Goal: Transaction & Acquisition: Purchase product/service

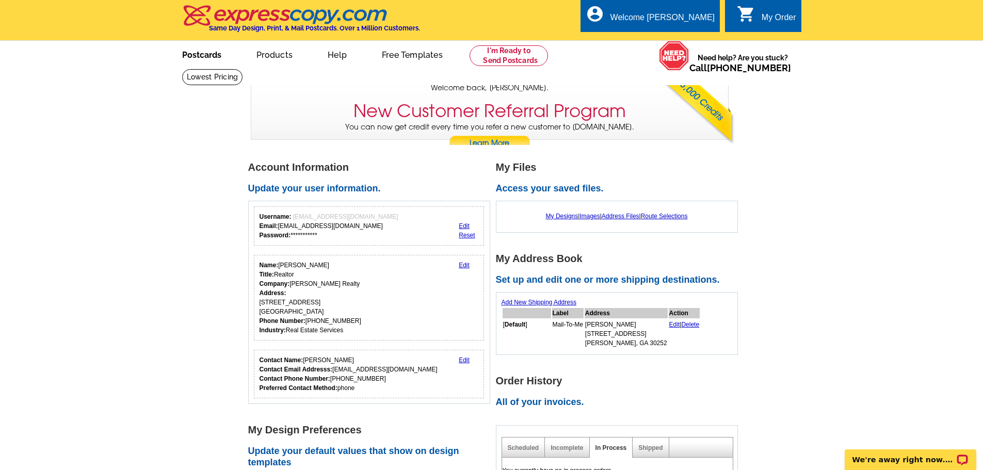
click at [201, 58] on link "Postcards" at bounding box center [202, 54] width 72 height 24
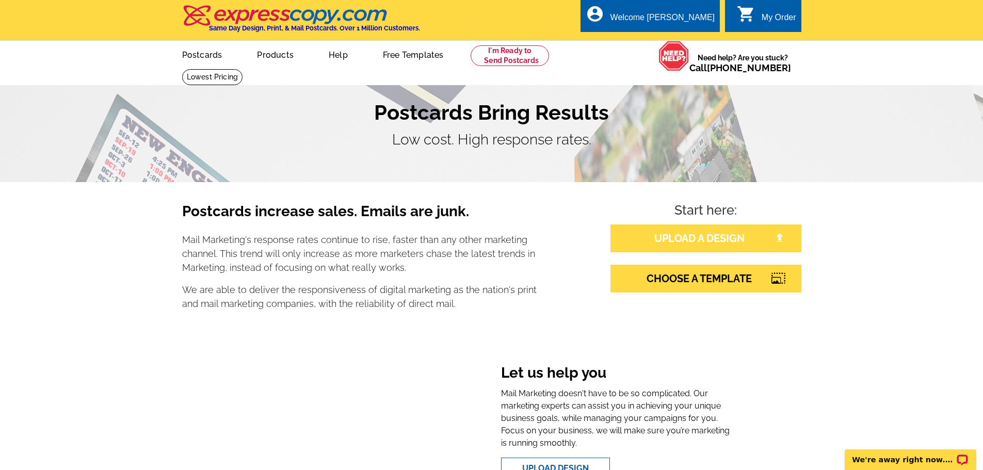
click at [651, 233] on link "UPLOAD A DESIGN" at bounding box center [705, 238] width 191 height 28
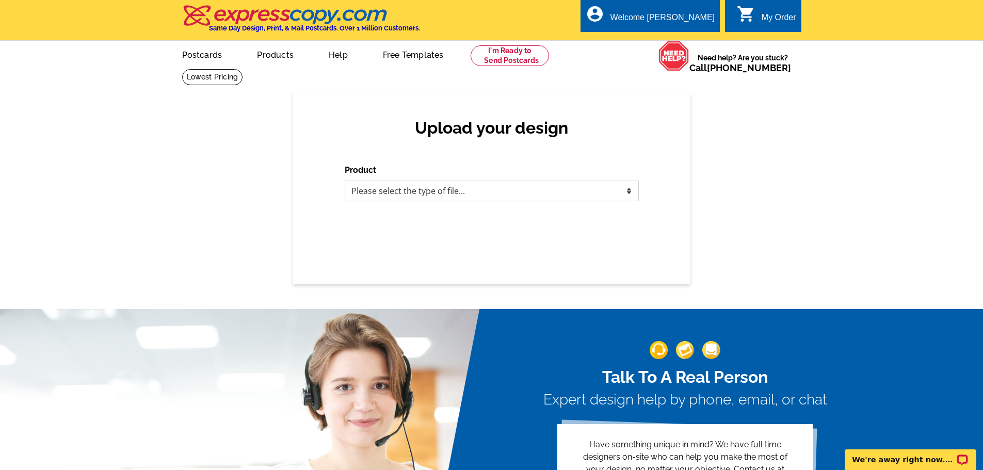
click at [506, 194] on select "Please select the type of file... Postcards Business Cards Letters and flyers G…" at bounding box center [492, 191] width 294 height 21
select select "1"
click at [345, 181] on select "Please select the type of file... Postcards Business Cards Letters and flyers G…" at bounding box center [492, 191] width 294 height 21
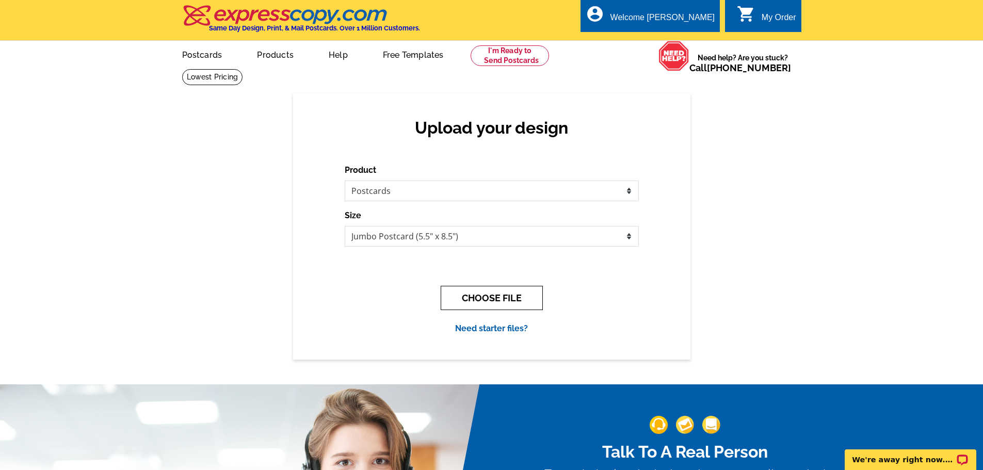
click at [478, 298] on button "CHOOSE FILE" at bounding box center [492, 298] width 102 height 24
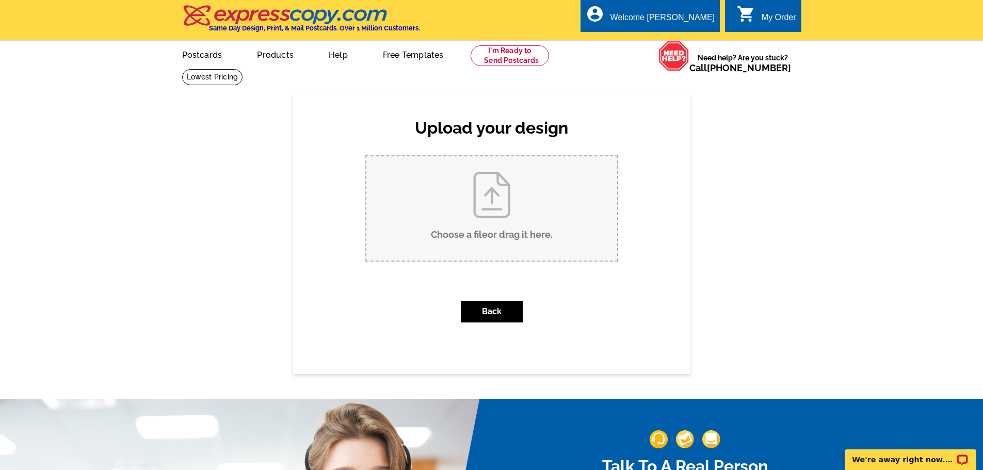
click at [490, 201] on input "Choose a file or drag it here ." at bounding box center [491, 208] width 251 height 104
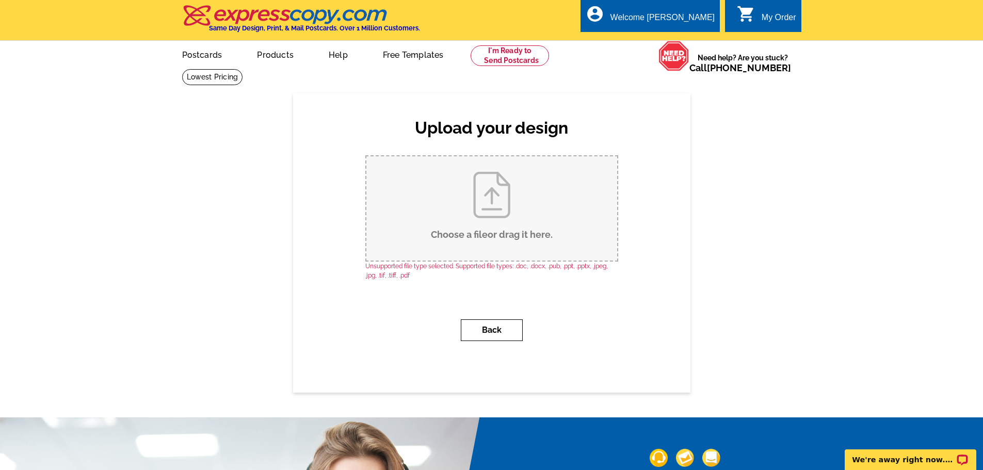
click at [476, 333] on button "Back" at bounding box center [492, 330] width 62 height 22
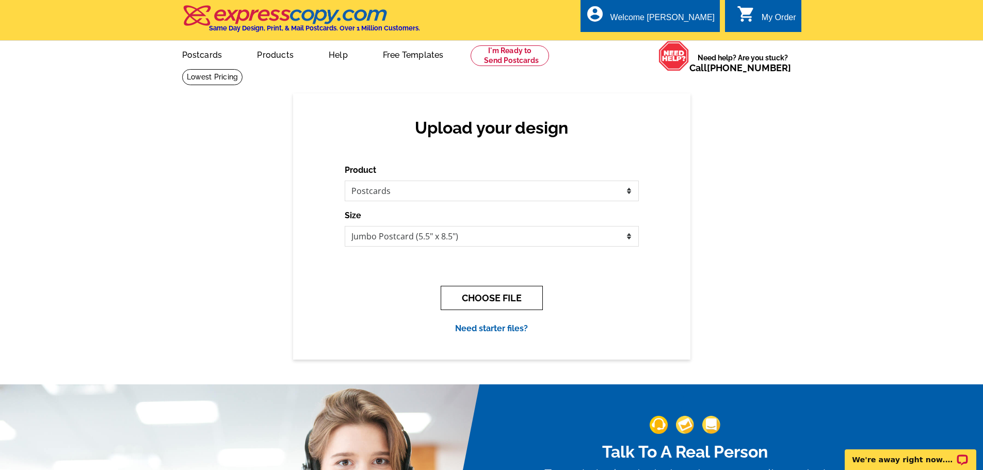
click at [473, 298] on button "CHOOSE FILE" at bounding box center [492, 298] width 102 height 24
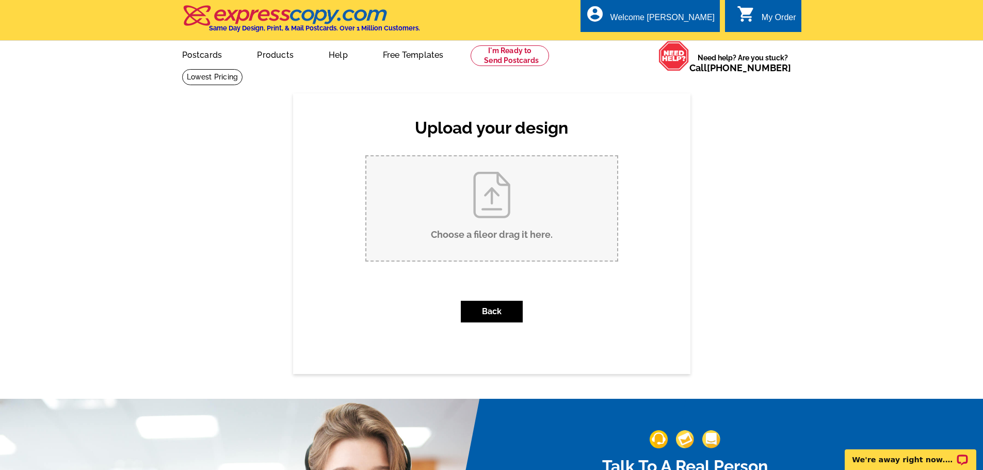
click at [484, 201] on input "Choose a file or drag it here ." at bounding box center [491, 208] width 251 height 104
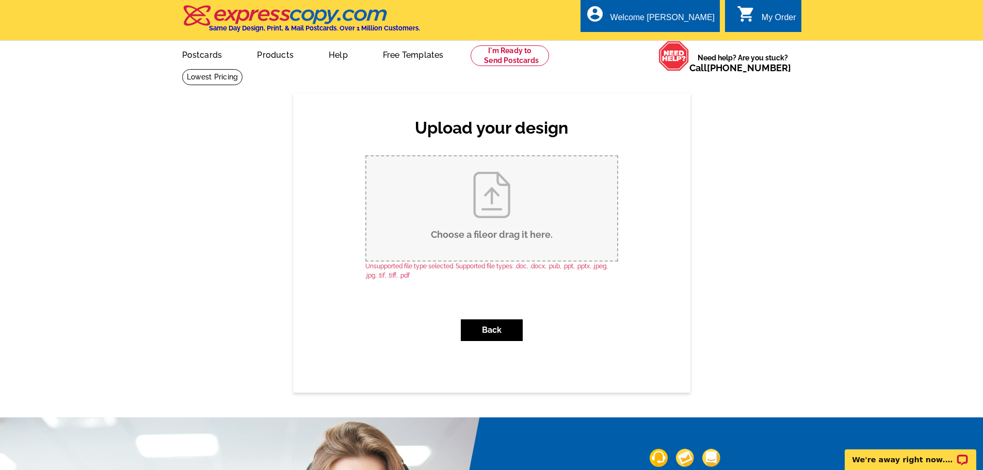
click at [493, 212] on input "Choose a file or drag it here ." at bounding box center [491, 208] width 251 height 104
click at [487, 197] on input "Choose a file or drag it here ." at bounding box center [491, 208] width 251 height 104
type input "C:\fakepath\prg atl.jpg"
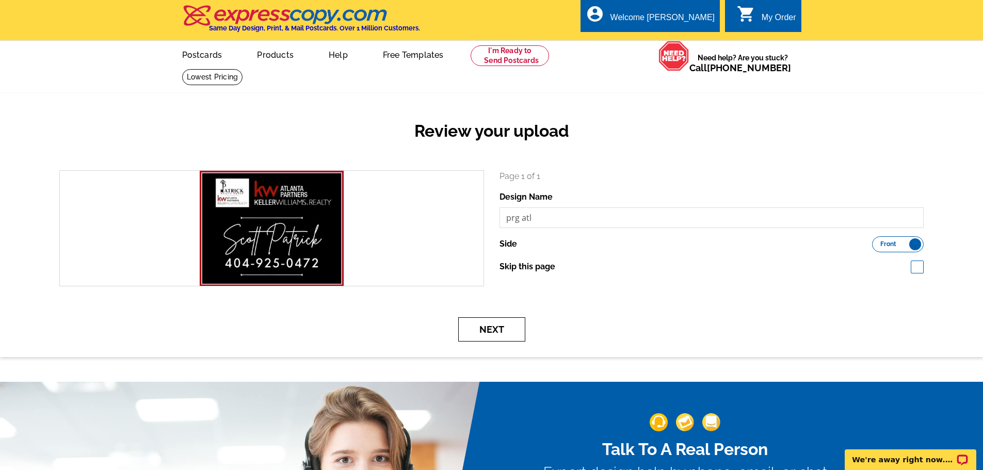
click at [493, 329] on button "Next" at bounding box center [491, 329] width 67 height 24
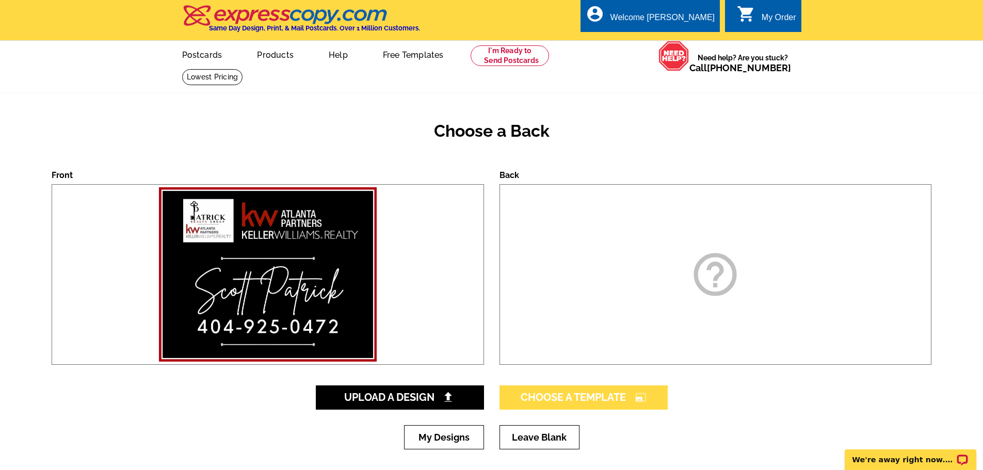
click at [558, 387] on link "Choose A Template photo_size_select_large" at bounding box center [584, 397] width 168 height 24
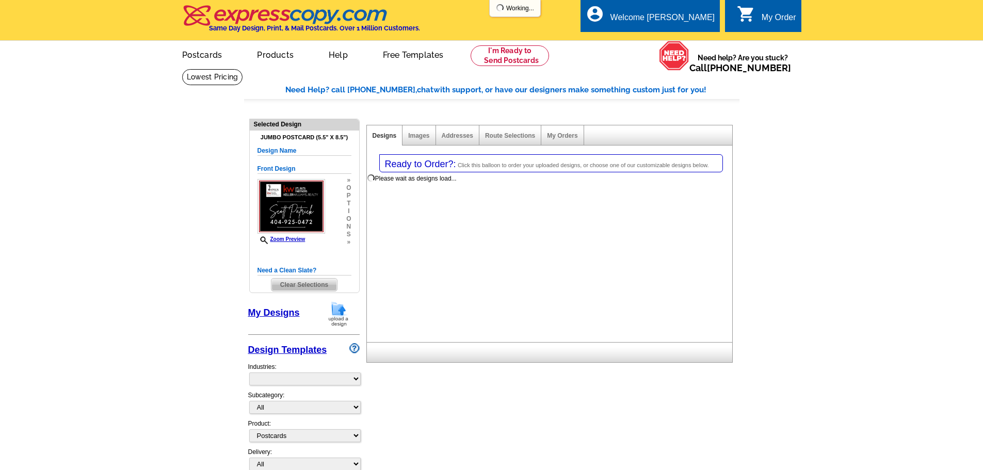
select select "1"
select select "2"
select select "back"
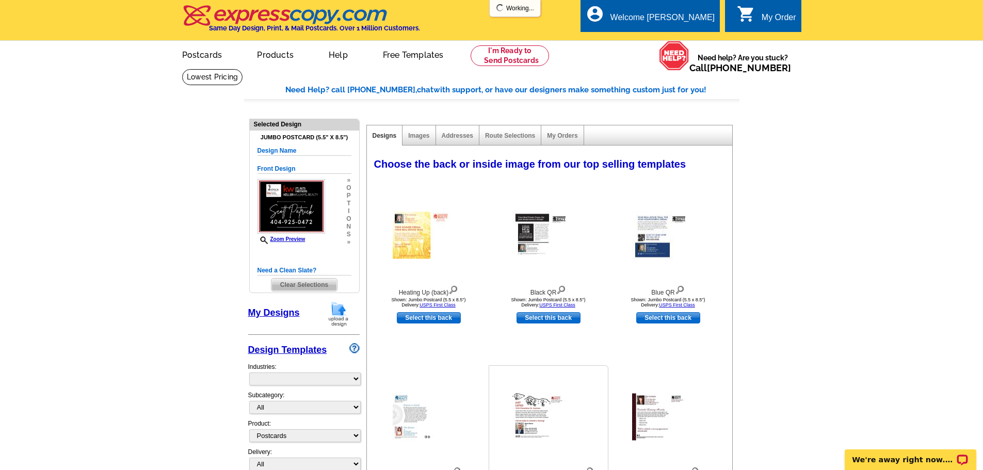
select select "785"
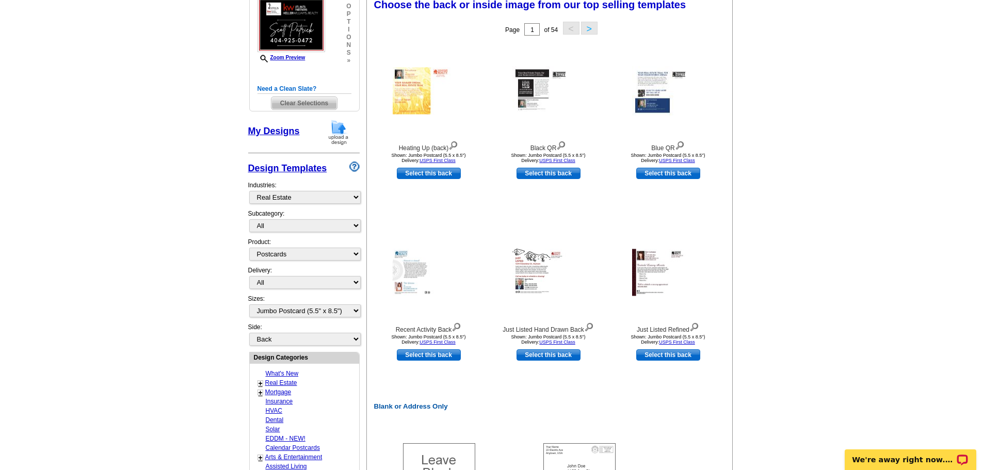
scroll to position [206, 0]
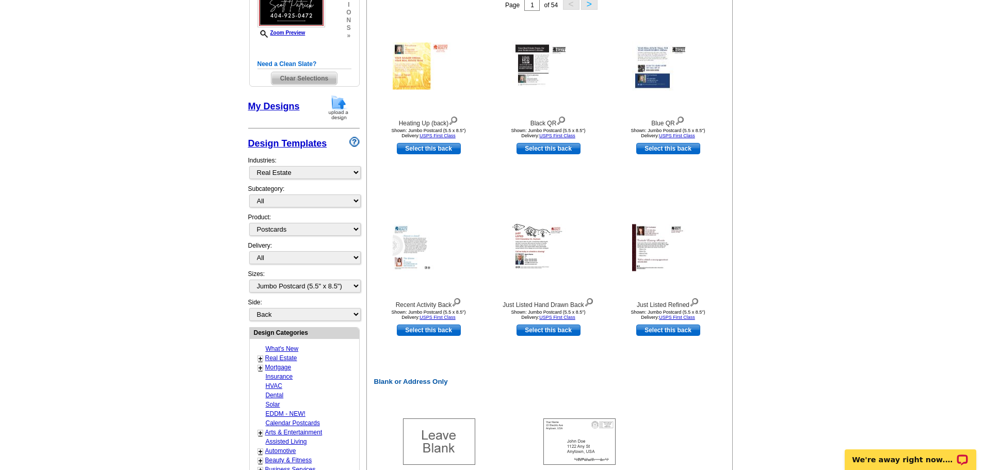
click at [294, 357] on link "Real Estate" at bounding box center [281, 358] width 32 height 7
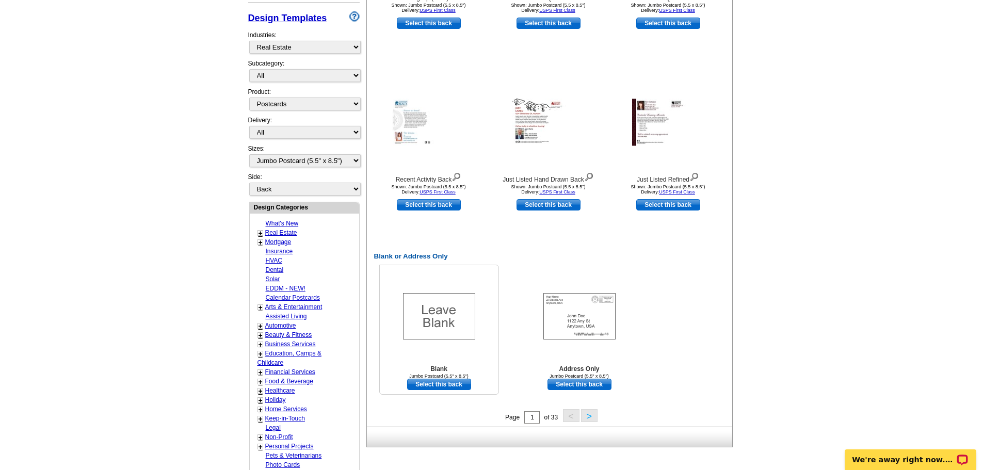
scroll to position [359, 0]
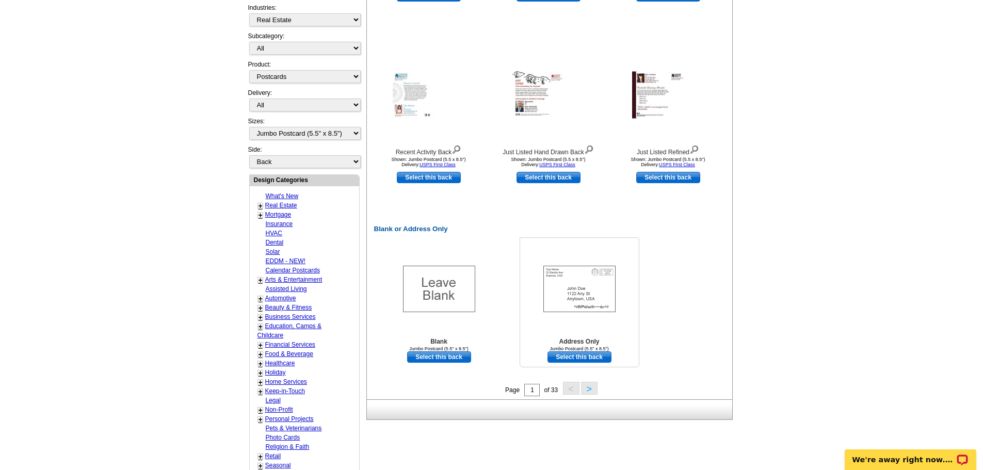
click at [566, 356] on link "Select this back" at bounding box center [580, 356] width 64 height 11
select select "front"
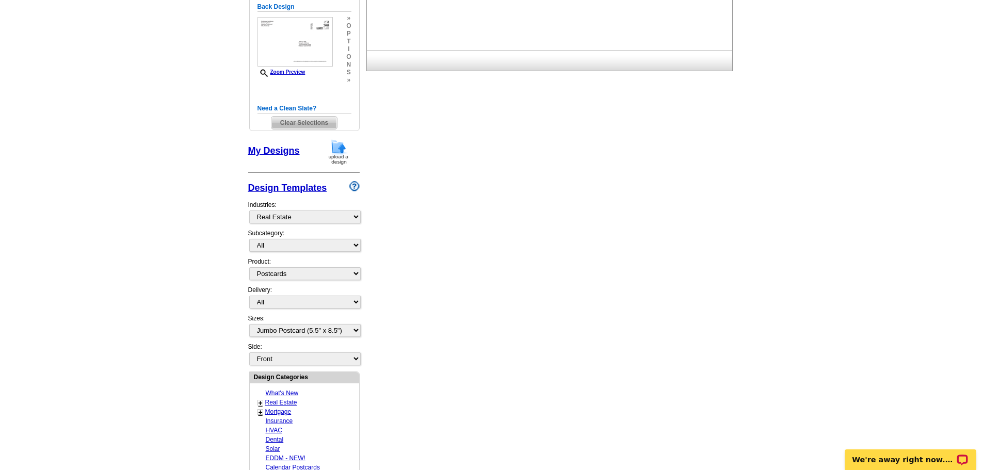
scroll to position [260, 0]
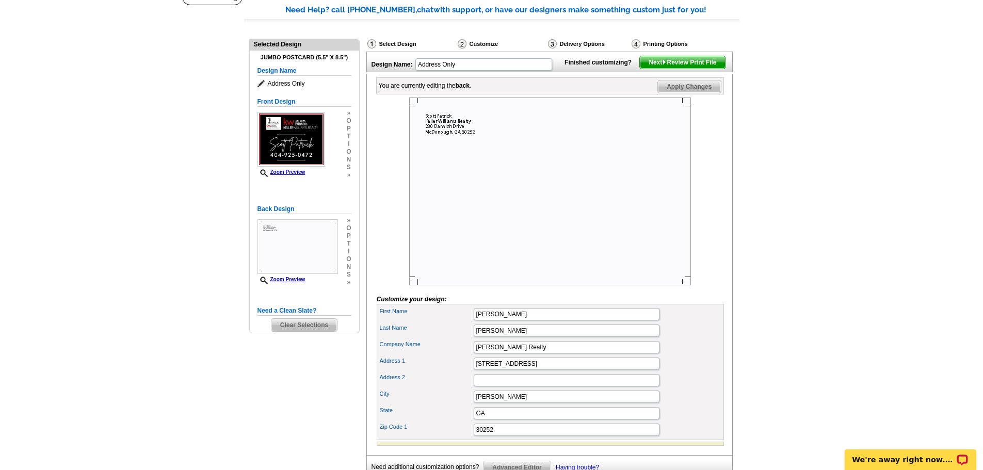
scroll to position [103, 0]
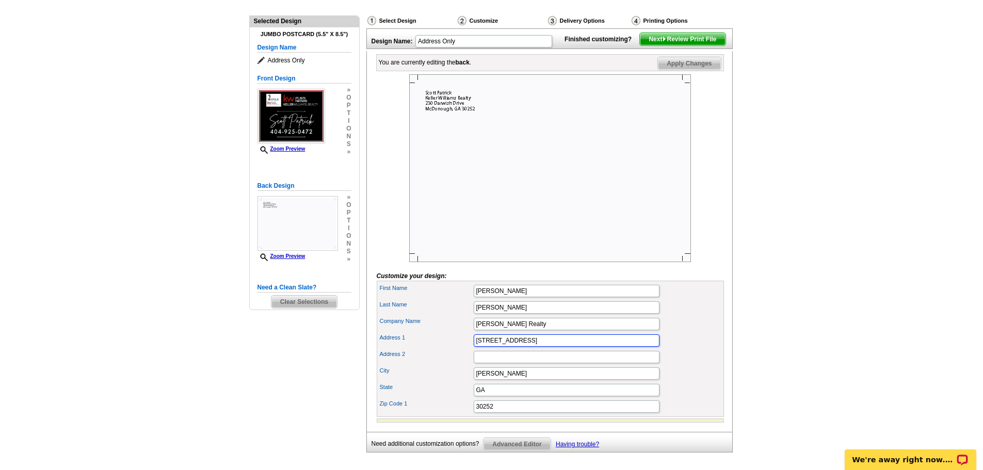
drag, startPoint x: 529, startPoint y: 358, endPoint x: 468, endPoint y: 358, distance: 60.9
click at [468, 349] on div "Address 1 230 Darwish Drive" at bounding box center [550, 340] width 343 height 17
type input "303 Corporate Center Dr ste 100"
drag, startPoint x: 526, startPoint y: 374, endPoint x: 480, endPoint y: 374, distance: 45.4
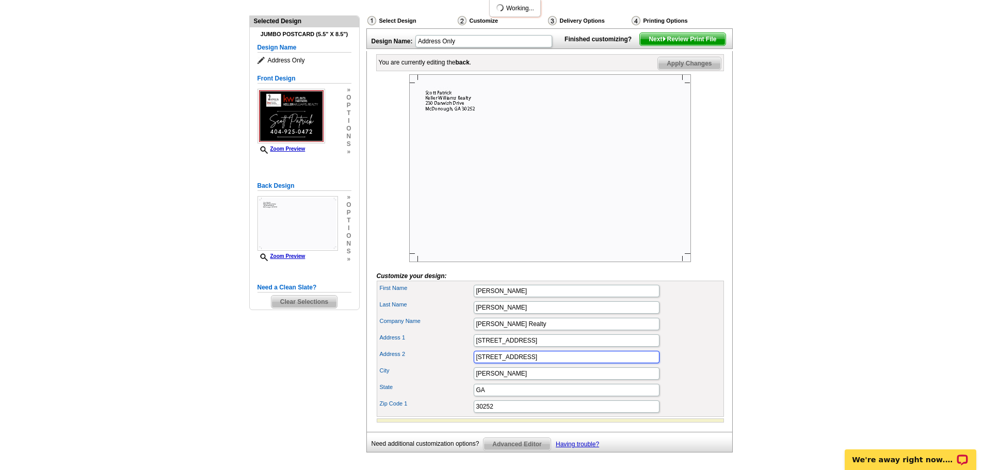
click at [481, 363] on input "100 Mallet Way" at bounding box center [567, 357] width 186 height 12
type input "y"
drag, startPoint x: 511, startPoint y: 392, endPoint x: 464, endPoint y: 388, distance: 47.7
click at [464, 382] on div "City McDonough" at bounding box center [550, 373] width 343 height 17
type input "Stockbridge"
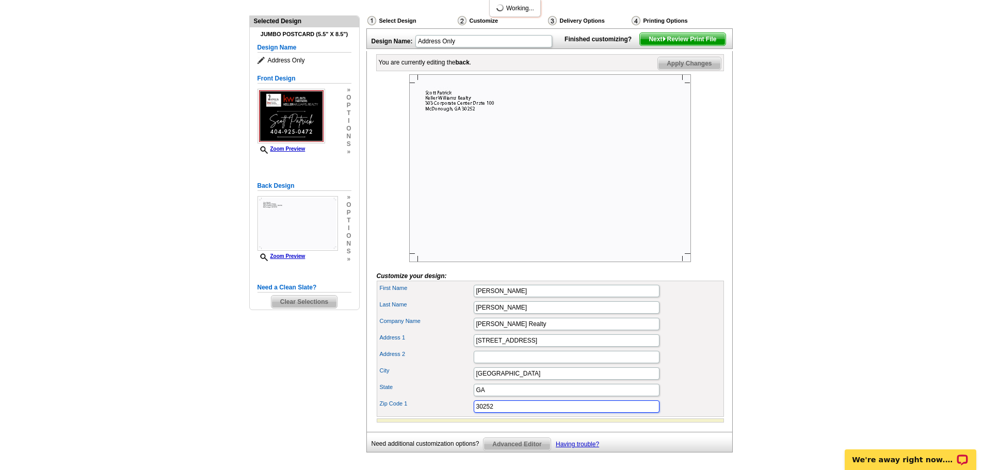
drag, startPoint x: 499, startPoint y: 425, endPoint x: 463, endPoint y: 419, distance: 36.6
click at [469, 415] on div "Zip Code 1 30252" at bounding box center [550, 406] width 343 height 17
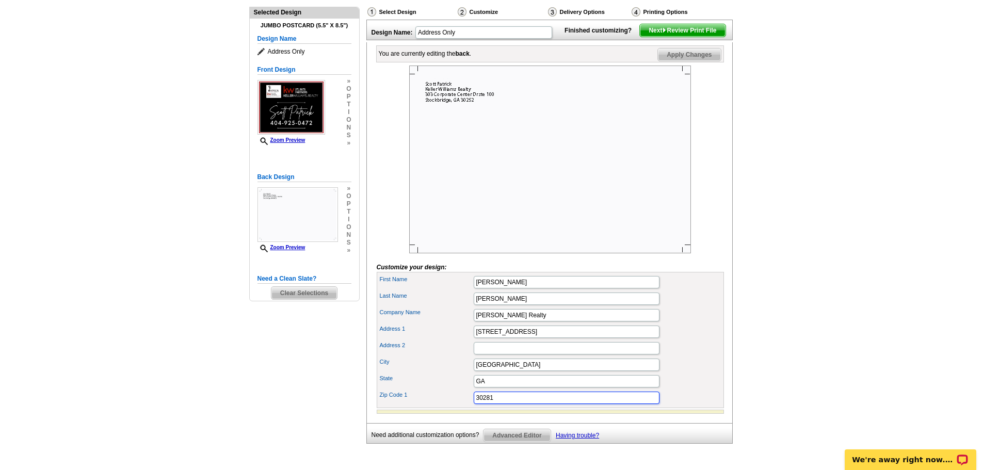
scroll to position [103, 0]
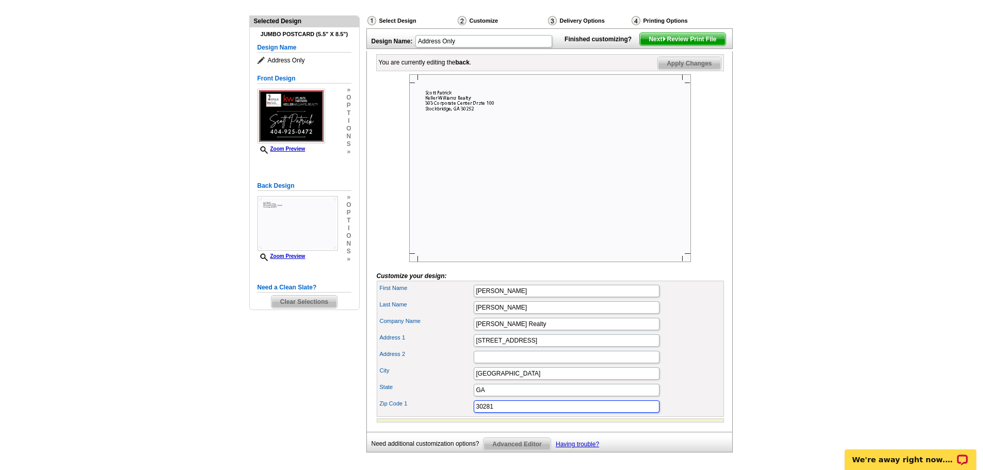
type input "30281"
click at [682, 70] on span "Apply Changes" at bounding box center [689, 63] width 62 height 12
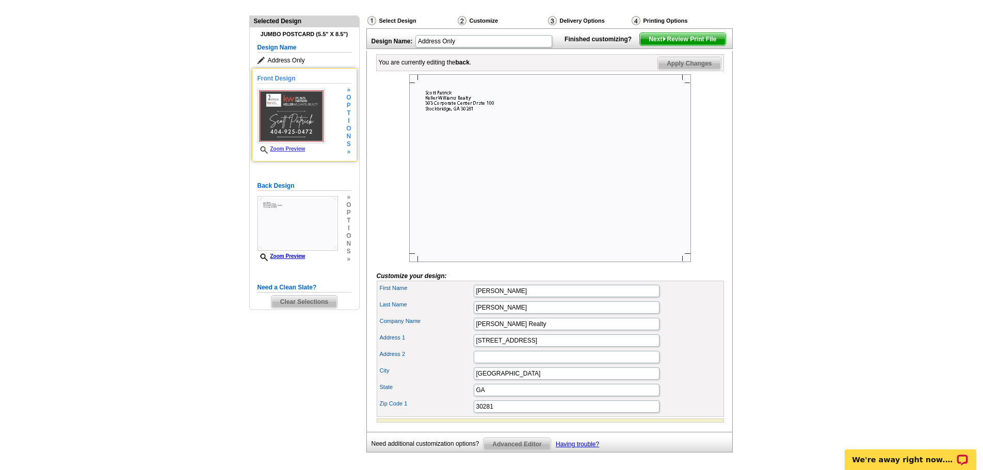
click at [286, 79] on h5 "Front Design" at bounding box center [305, 79] width 94 height 10
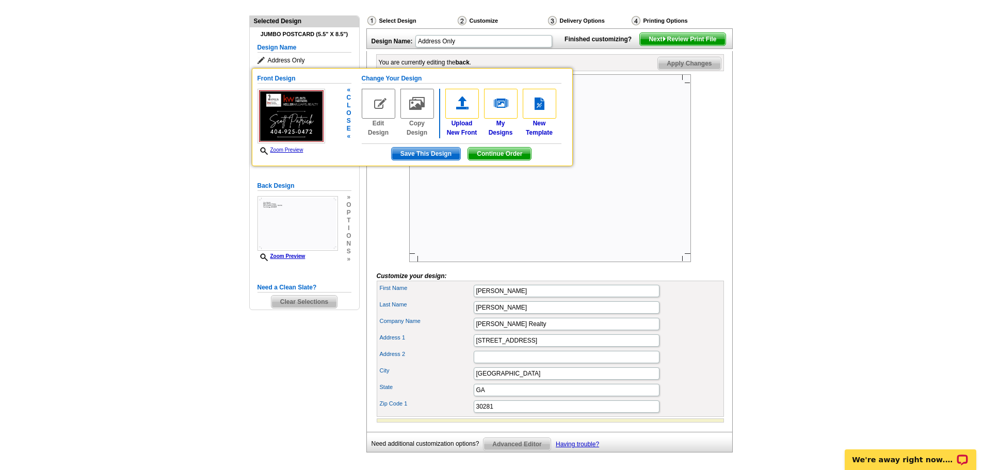
click at [392, 79] on h5 "Change Your Design" at bounding box center [462, 79] width 200 height 10
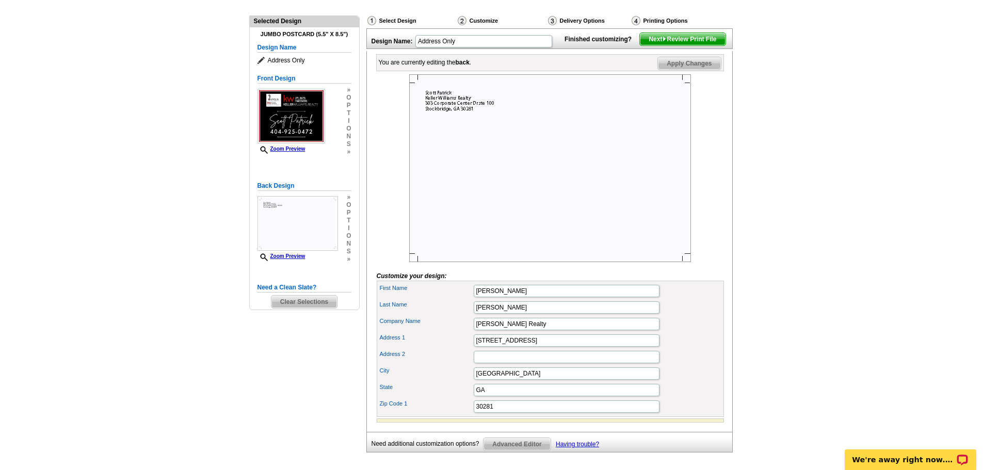
click at [667, 70] on span "Apply Changes" at bounding box center [689, 63] width 62 height 12
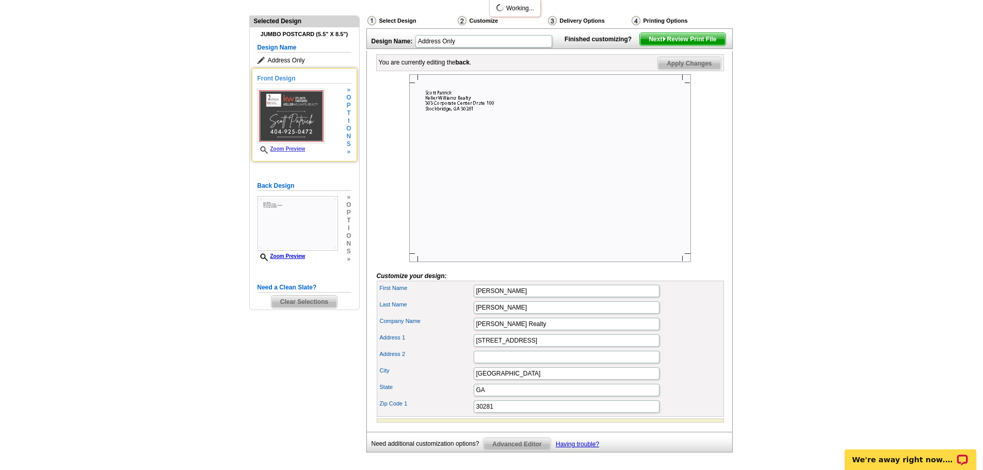
click at [287, 77] on h5 "Front Design" at bounding box center [305, 79] width 94 height 10
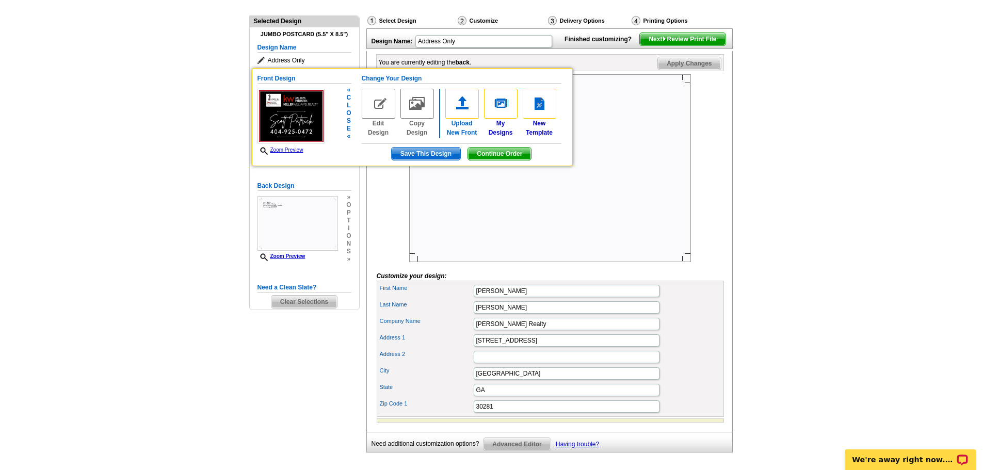
click at [461, 107] on img at bounding box center [462, 104] width 34 height 30
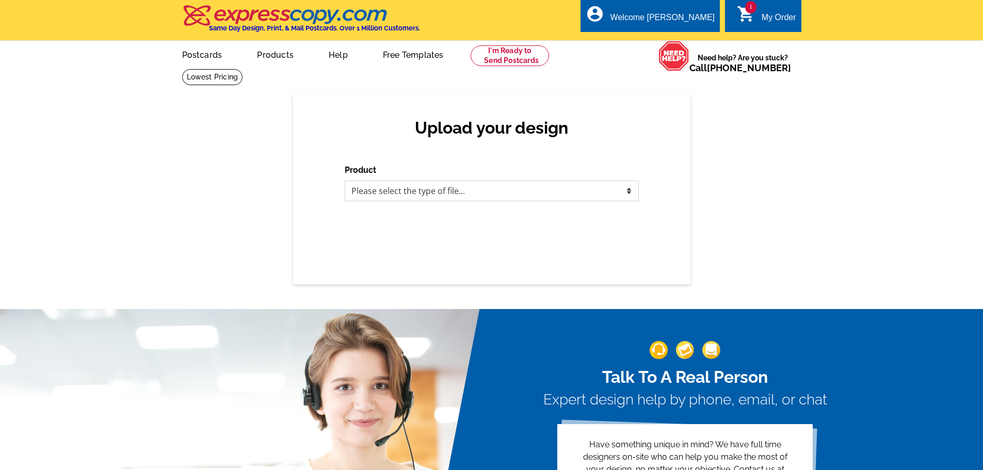
click at [466, 189] on select "Please select the type of file... Postcards Business Cards Letters and flyers G…" at bounding box center [492, 191] width 294 height 21
select select "1"
click at [345, 181] on select "Please select the type of file... Postcards Business Cards Letters and flyers G…" at bounding box center [492, 191] width 294 height 21
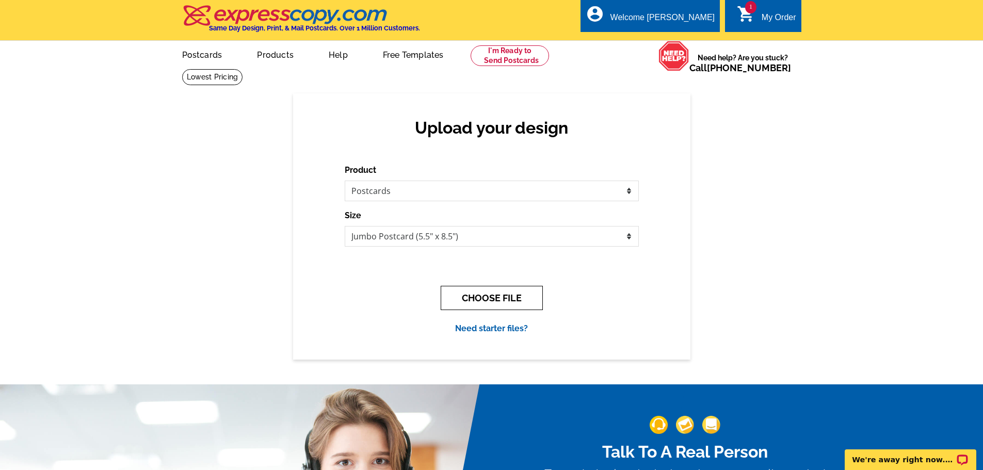
click at [485, 297] on button "CHOOSE FILE" at bounding box center [492, 298] width 102 height 24
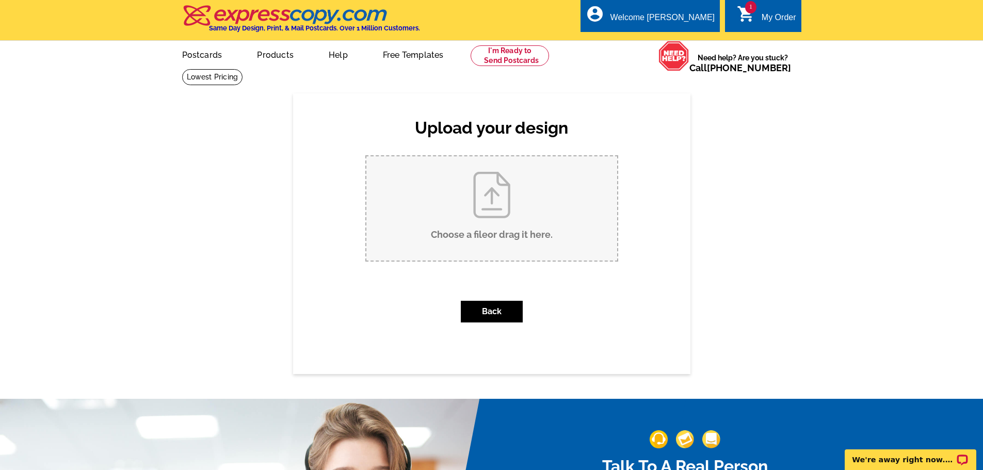
click at [485, 200] on input "Choose a file or drag it here ." at bounding box center [491, 208] width 251 height 104
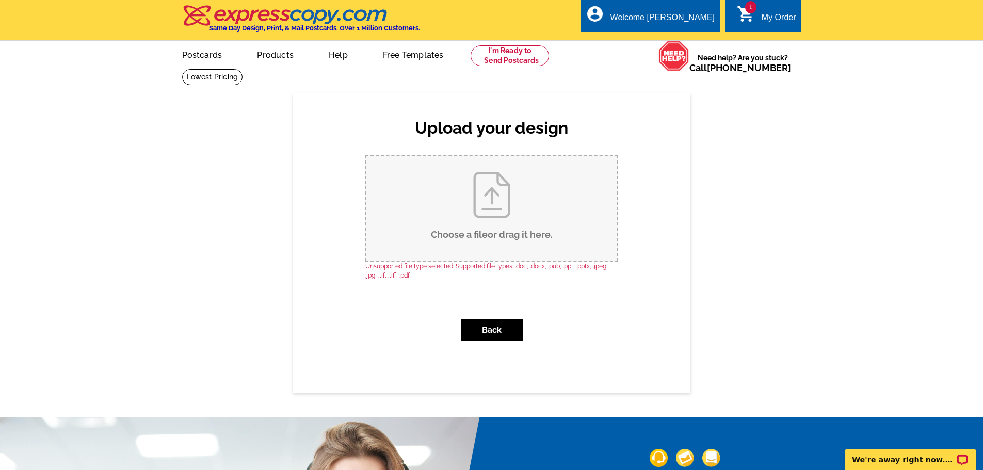
click at [798, 216] on div "Upload your design Product Please select the type of file... Postcards Business…" at bounding box center [491, 242] width 983 height 299
click at [494, 198] on input "Choose a file or drag it here ." at bounding box center [491, 208] width 251 height 104
type input "C:\fakepath\pool (2).jpg"
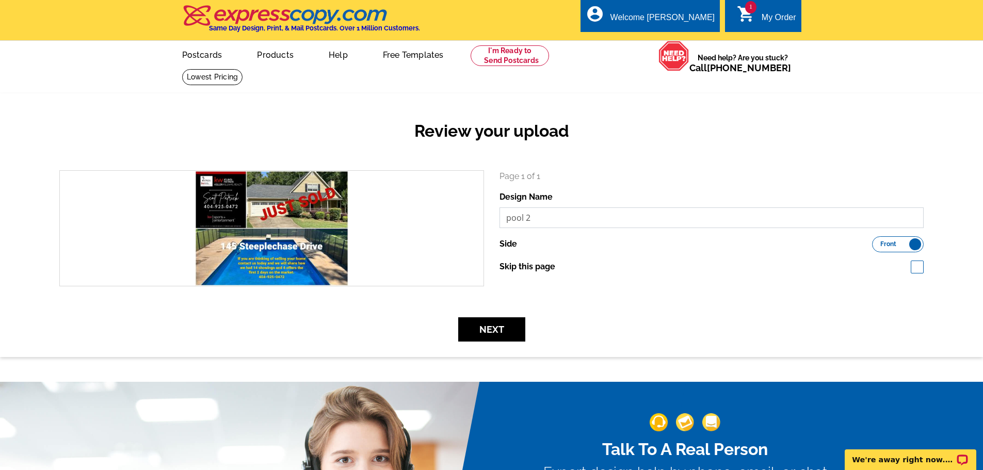
drag, startPoint x: 538, startPoint y: 218, endPoint x: 490, endPoint y: 220, distance: 48.0
click at [490, 220] on div "search Page 1 of 1 Design Name pool 2 Side Front Back" at bounding box center [492, 228] width 880 height 116
type input "Steeplechase"
click at [479, 332] on button "Next" at bounding box center [491, 329] width 67 height 24
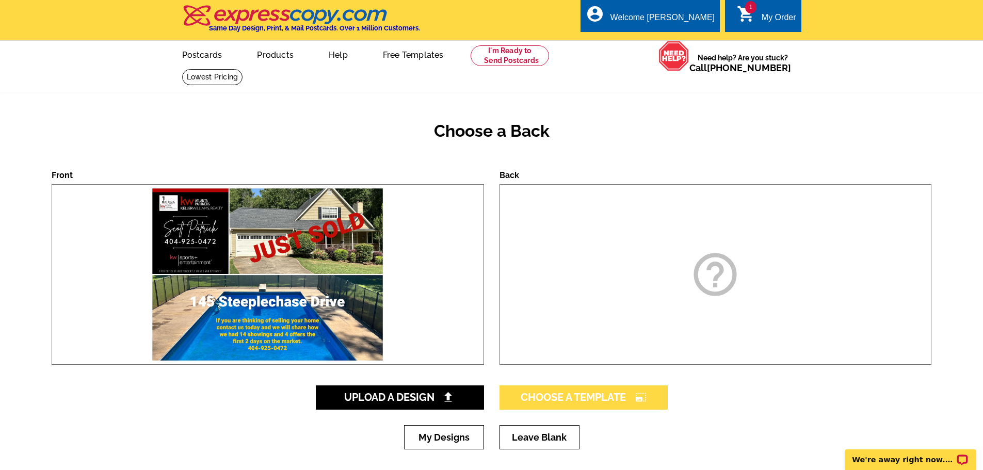
click at [584, 399] on span "Choose A Template photo_size_select_large" at bounding box center [584, 397] width 126 height 12
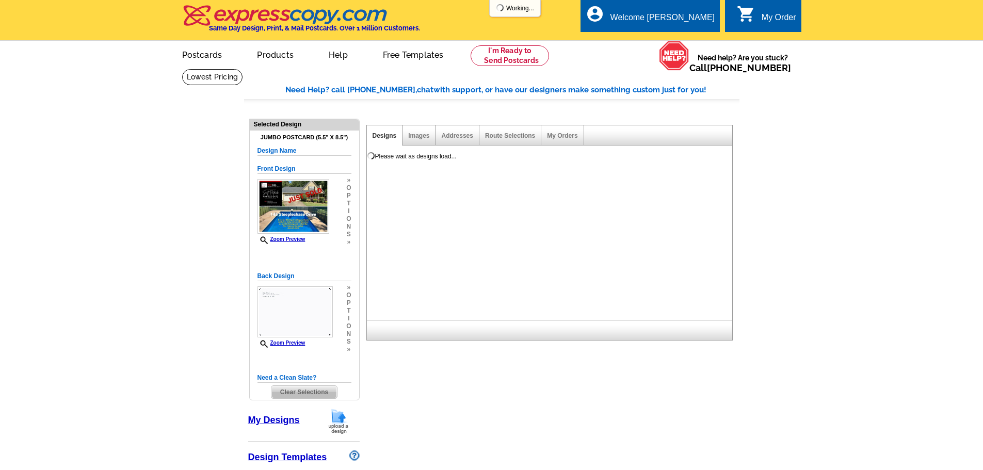
select select "1"
select select "2"
select select "back"
select select "785"
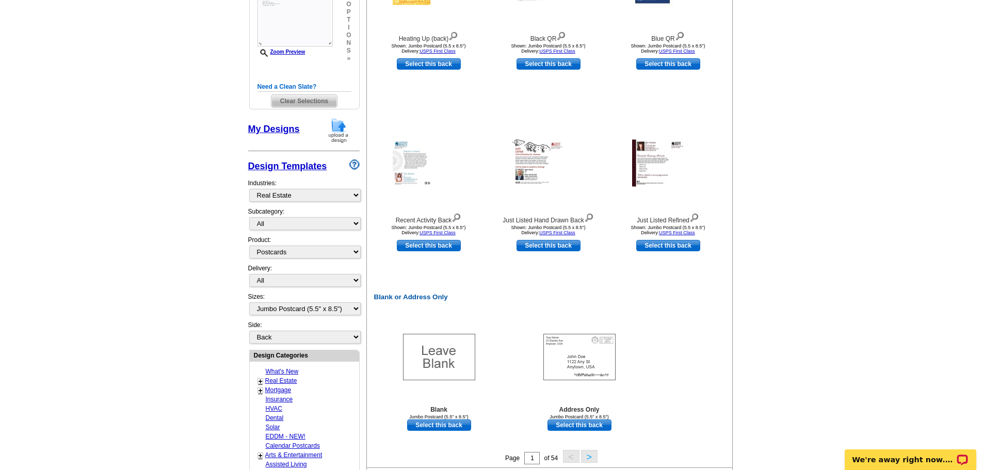
scroll to position [361, 0]
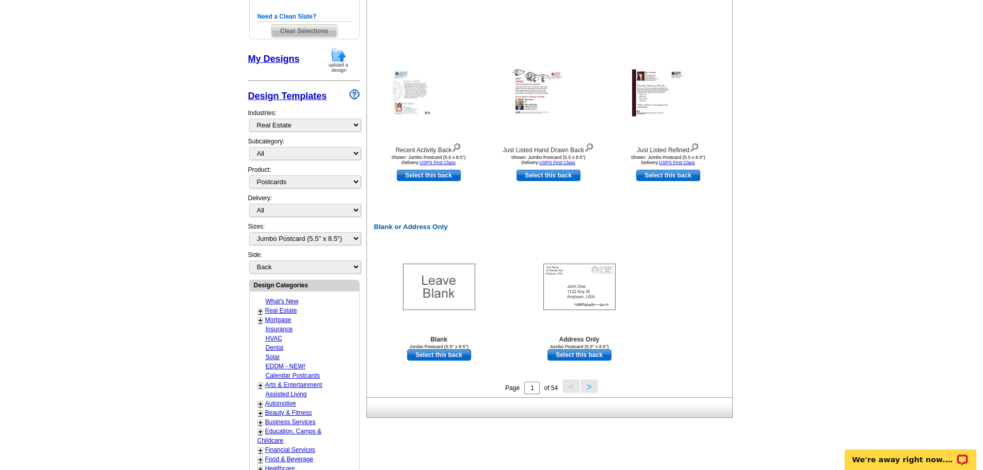
click at [578, 355] on link "Select this back" at bounding box center [580, 354] width 64 height 11
select select "front"
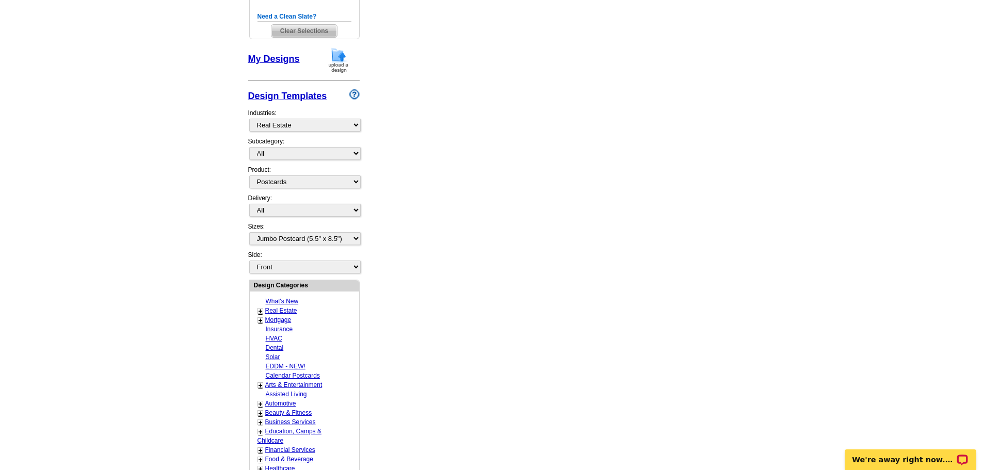
scroll to position [0, 0]
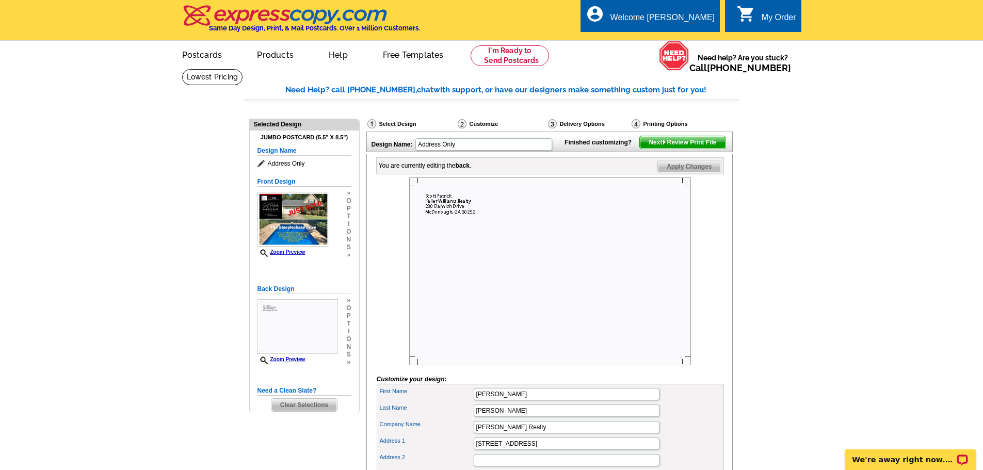
click at [686, 149] on span "Next Review Print File" at bounding box center [682, 142] width 85 height 12
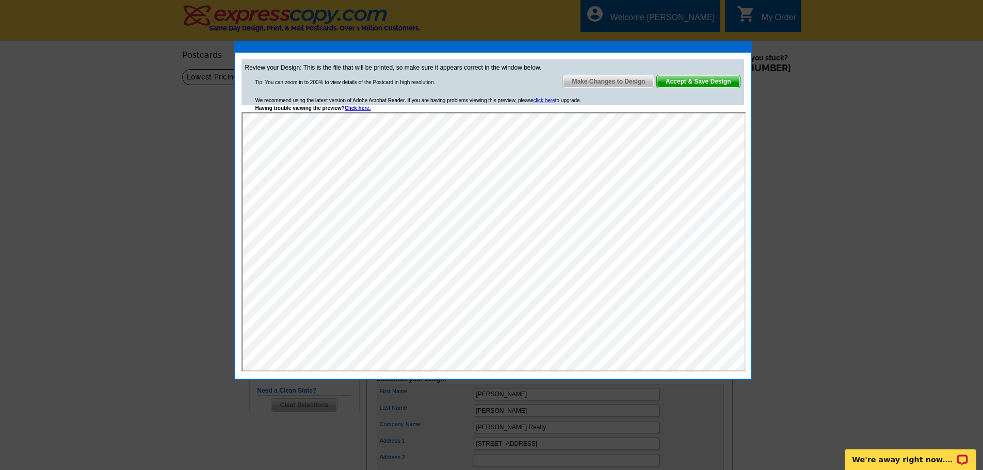
click at [691, 80] on span "Accept & Save Design" at bounding box center [698, 81] width 83 height 12
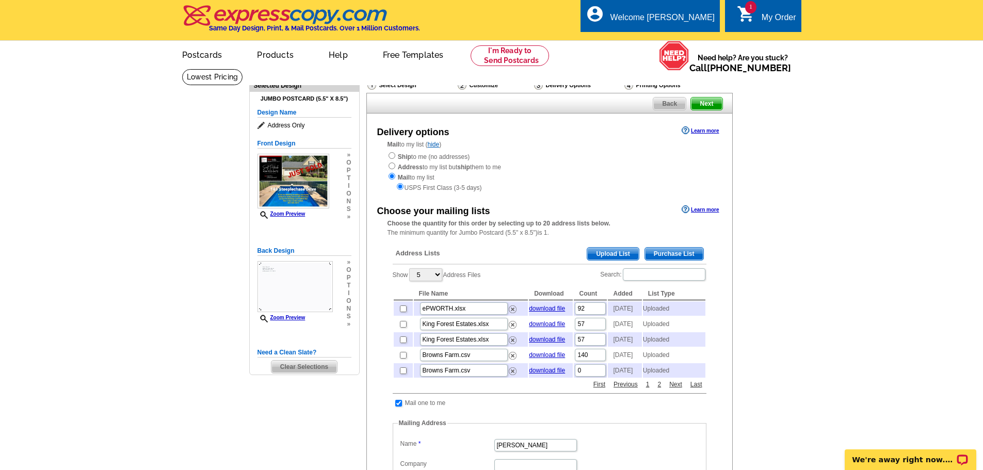
click at [611, 255] on span "Upload List" at bounding box center [612, 254] width 51 height 12
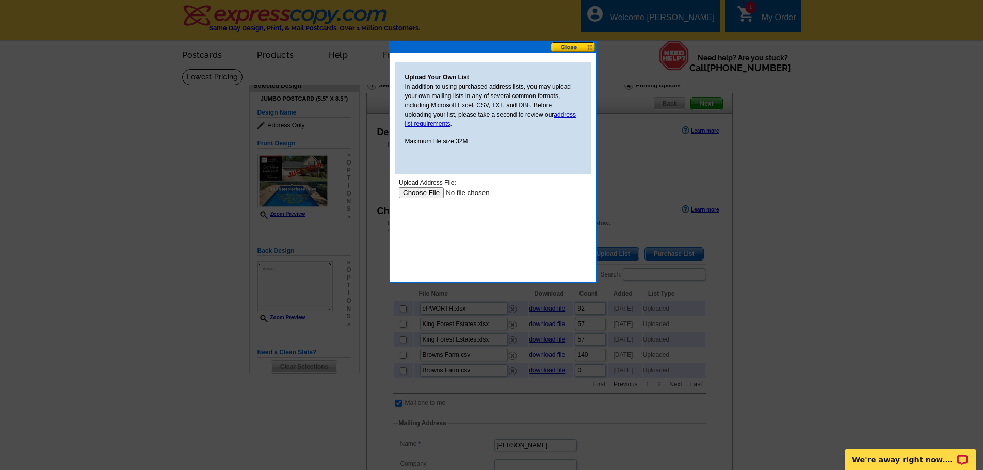
click at [423, 192] on input "file" at bounding box center [463, 192] width 131 height 11
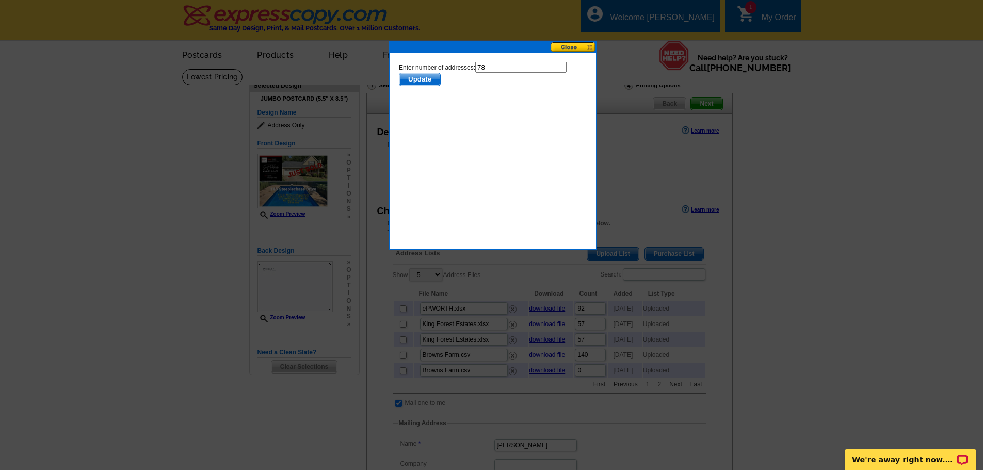
click at [423, 78] on span "Update" at bounding box center [419, 79] width 41 height 12
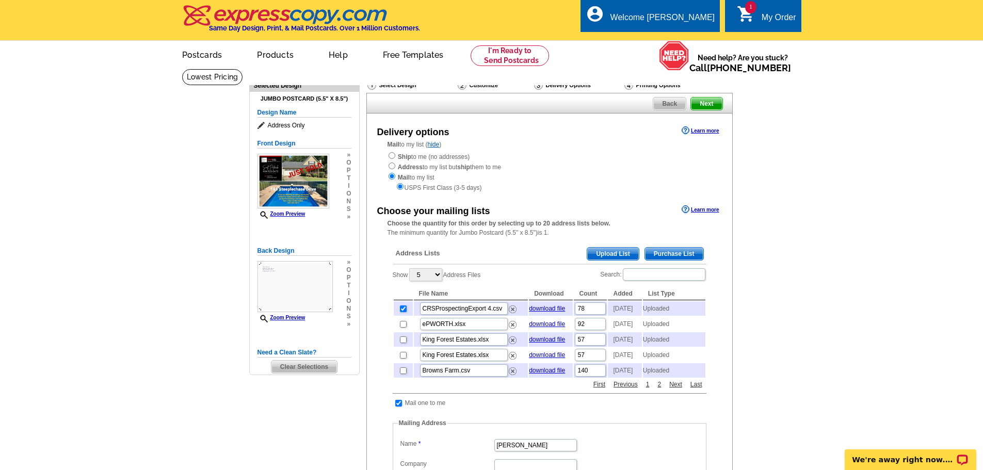
click at [606, 255] on span "Upload List" at bounding box center [612, 254] width 51 height 12
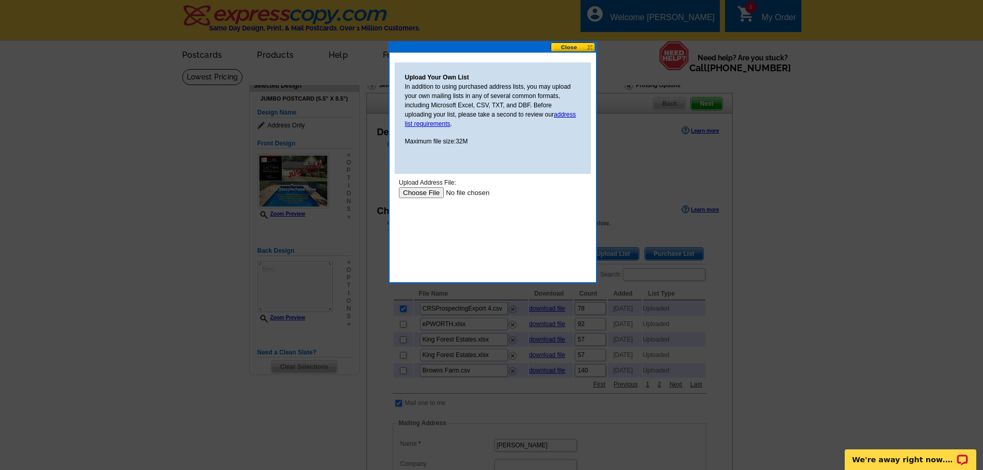
click at [419, 194] on input "file" at bounding box center [463, 192] width 131 height 11
click at [567, 49] on button at bounding box center [573, 47] width 45 height 10
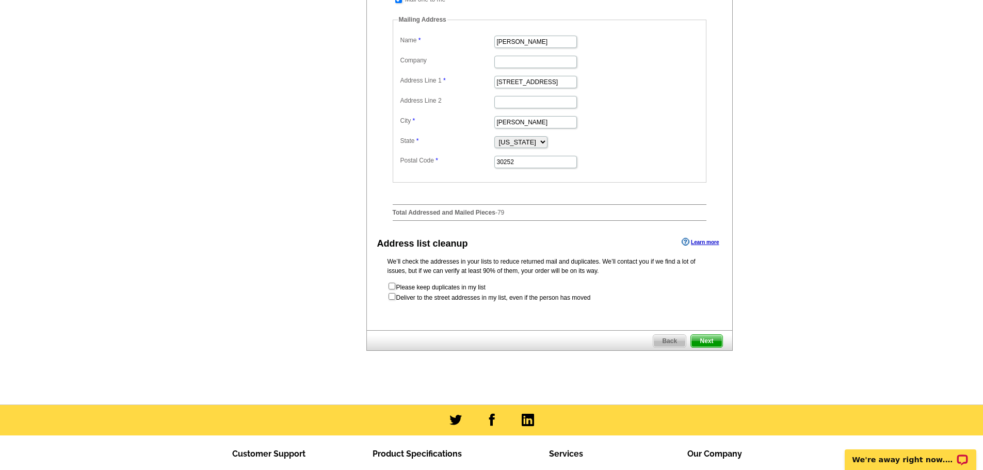
scroll to position [413, 0]
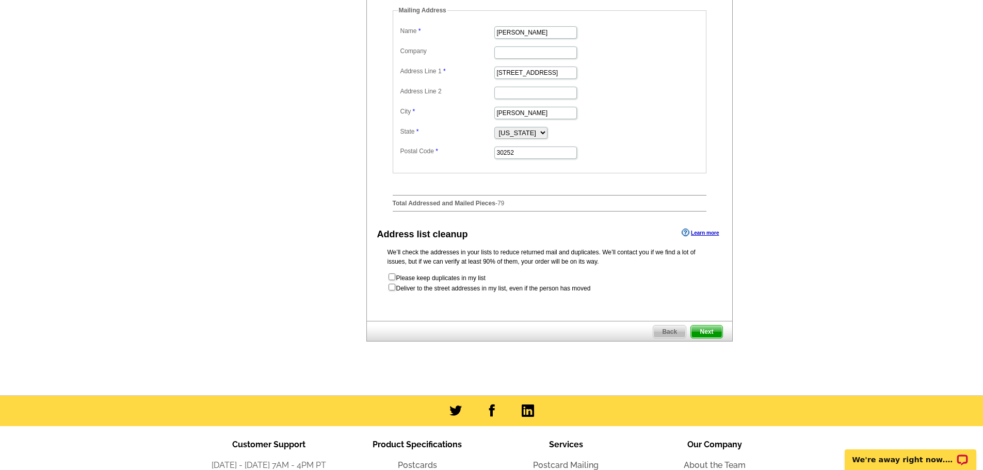
click at [707, 338] on span "Next" at bounding box center [706, 332] width 31 height 12
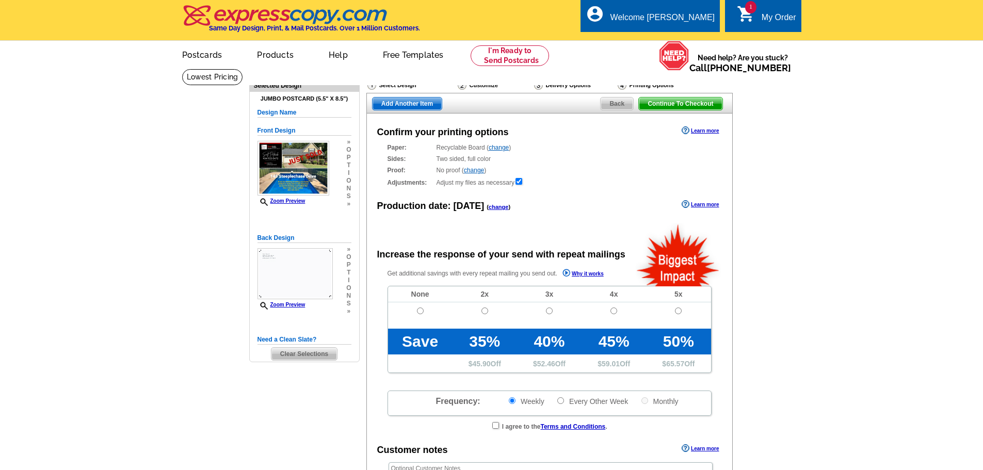
radio input "false"
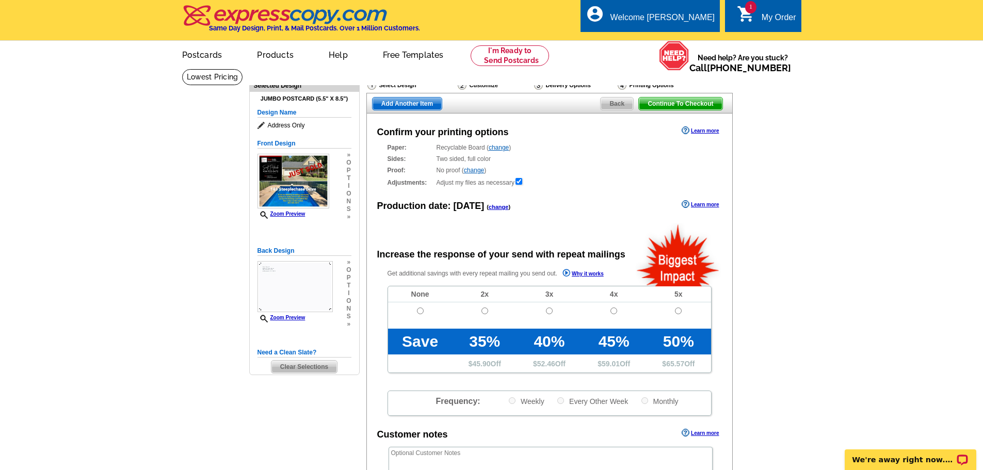
click at [480, 169] on link "change" at bounding box center [474, 170] width 20 height 7
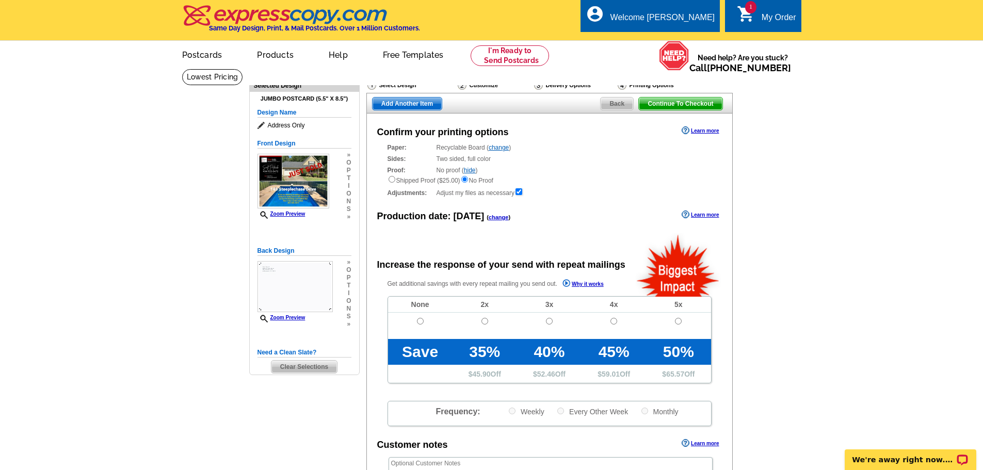
click at [529, 174] on div "Proof: No proof ( hide ) Shipped Proof ($25.00) No Proof" at bounding box center [550, 176] width 324 height 20
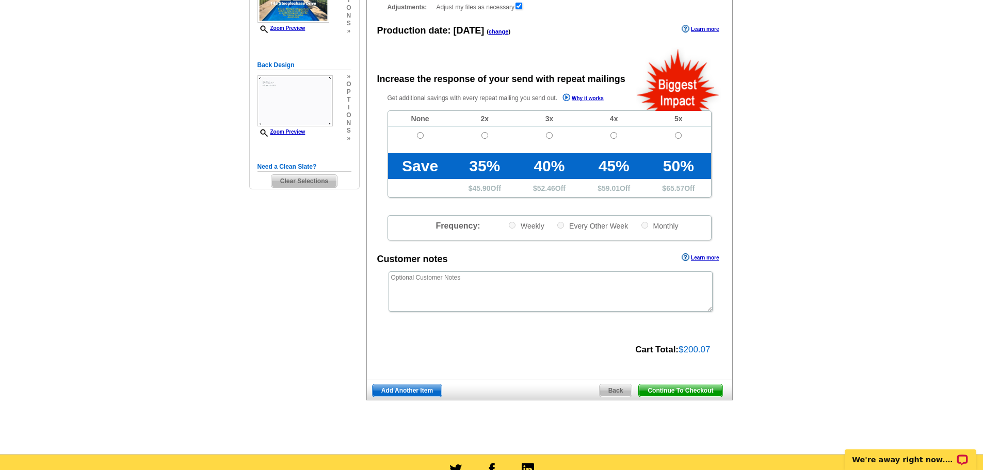
scroll to position [206, 0]
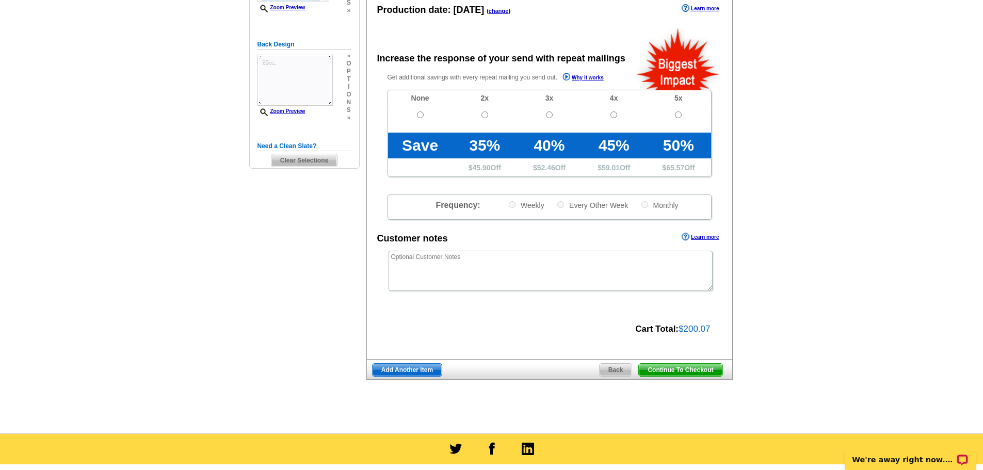
click at [671, 370] on span "Continue To Checkout" at bounding box center [680, 370] width 83 height 12
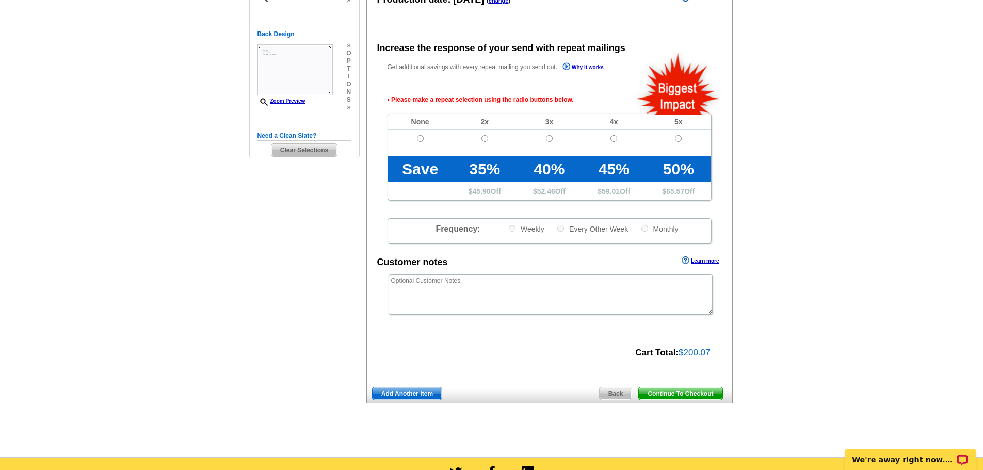
scroll to position [242, 0]
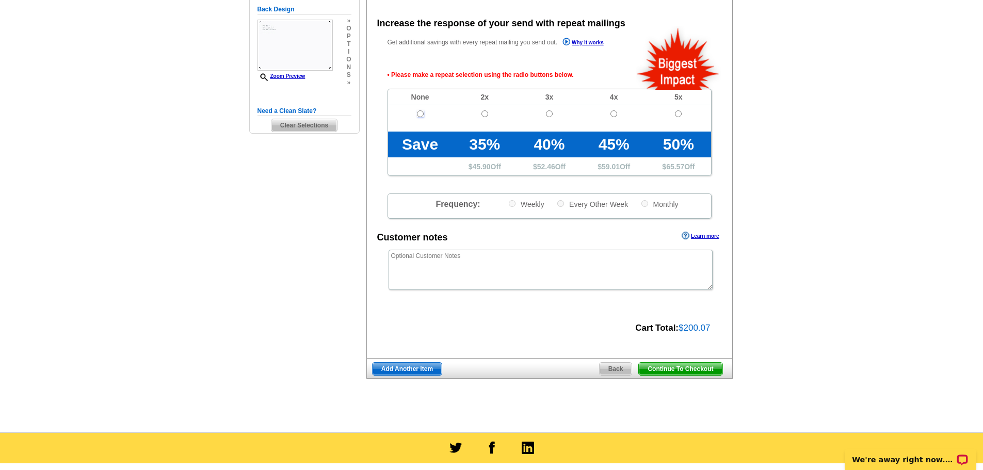
click at [420, 116] on input "radio" at bounding box center [420, 113] width 7 height 7
radio input "true"
click at [684, 373] on span "Continue To Checkout" at bounding box center [680, 369] width 83 height 12
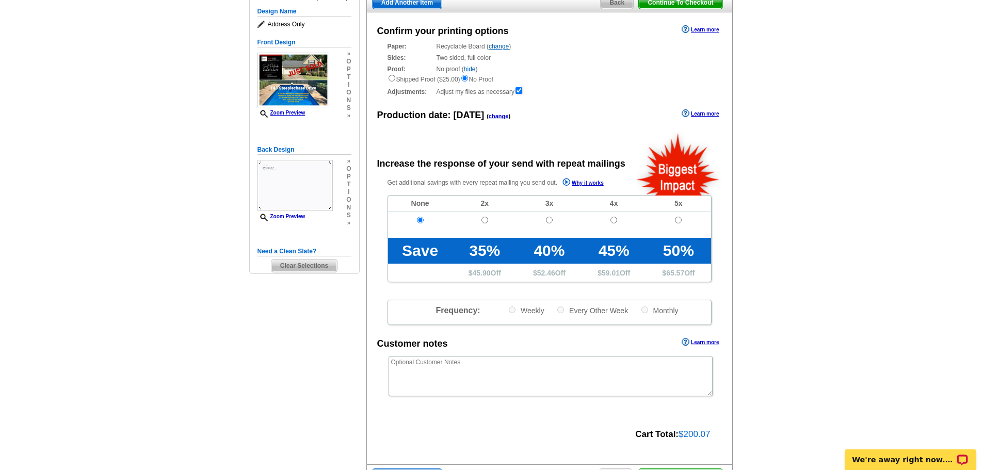
scroll to position [87, 0]
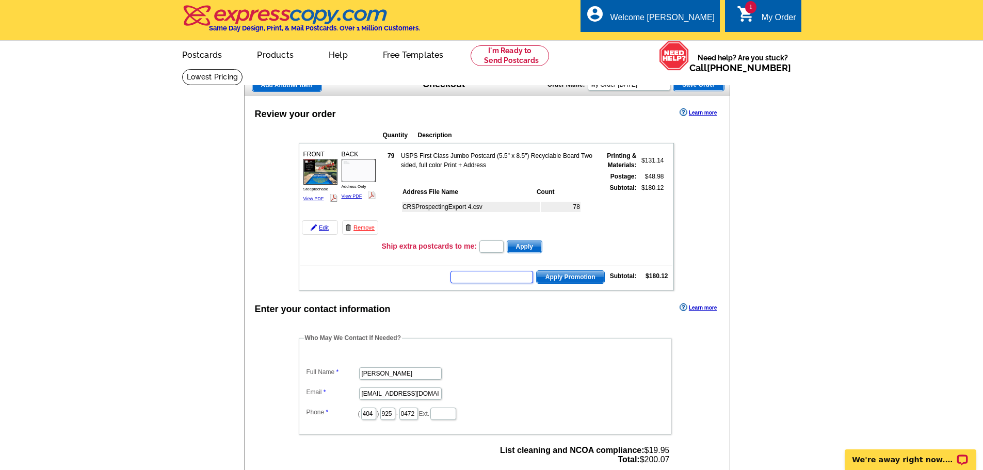
click at [504, 279] on input "text" at bounding box center [492, 277] width 83 height 12
type input "SMS70w"
click at [579, 280] on span "Apply Promotion" at bounding box center [571, 277] width 68 height 12
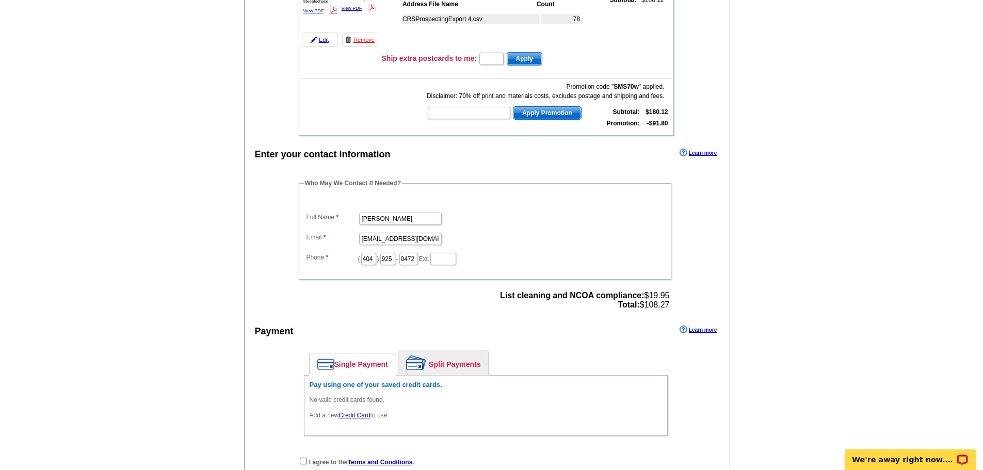
scroll to position [206, 0]
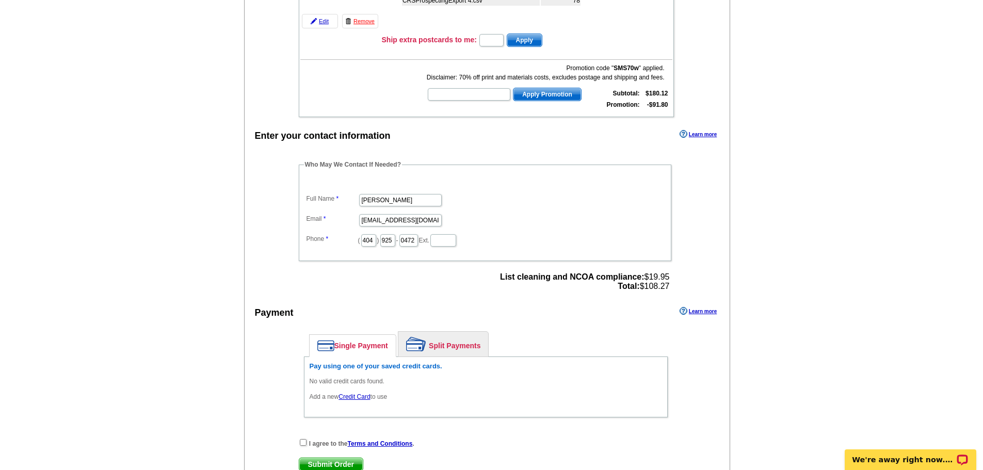
click at [360, 397] on link "Credit Card" at bounding box center [354, 396] width 31 height 7
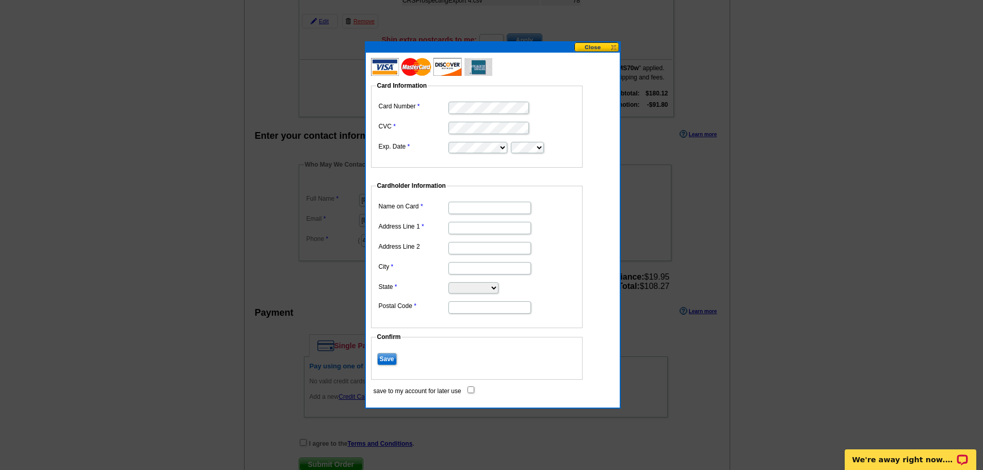
type input "[PERSON_NAME]"
click at [469, 228] on input "Address Line 1" at bounding box center [489, 228] width 83 height 12
type input "[STREET_ADDRESS]"
type input "undefined"
type input "[PERSON_NAME]"
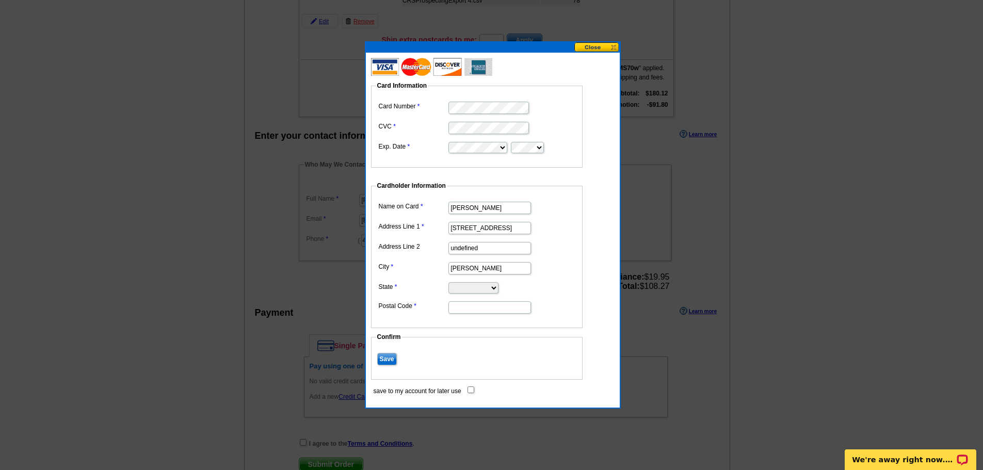
select select "GA"
type input "30252"
drag, startPoint x: 475, startPoint y: 246, endPoint x: 433, endPoint y: 251, distance: 41.6
click at [433, 251] on dl "Name on Card [PERSON_NAME] Address Line 1 [STREET_ADDRESS] undefined City [PERS…" at bounding box center [476, 257] width 201 height 116
click at [383, 359] on input "Save" at bounding box center [387, 359] width 20 height 12
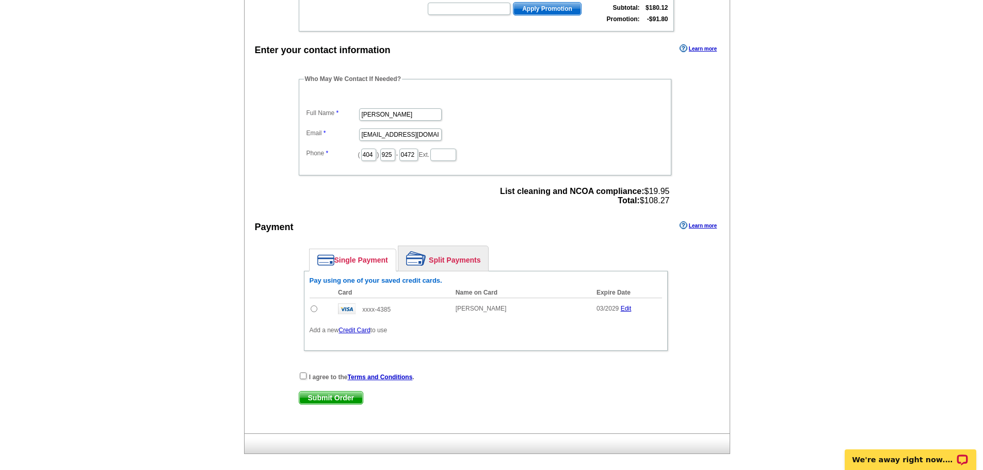
scroll to position [310, 0]
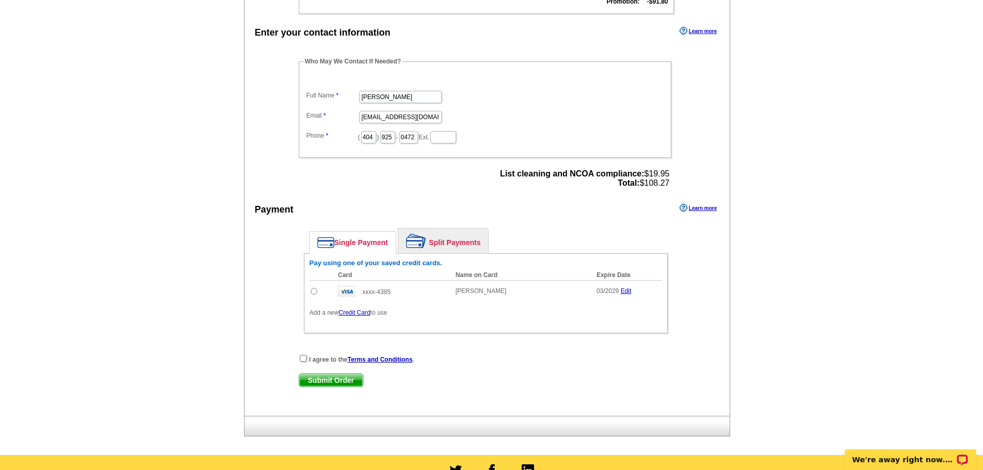
click at [307, 359] on div "I agree to the Terms and Conditions ." at bounding box center [486, 359] width 374 height 10
click at [305, 360] on input "checkbox" at bounding box center [303, 358] width 7 height 7
checkbox input "true"
click at [316, 292] on input "radio" at bounding box center [314, 291] width 7 height 7
radio input "true"
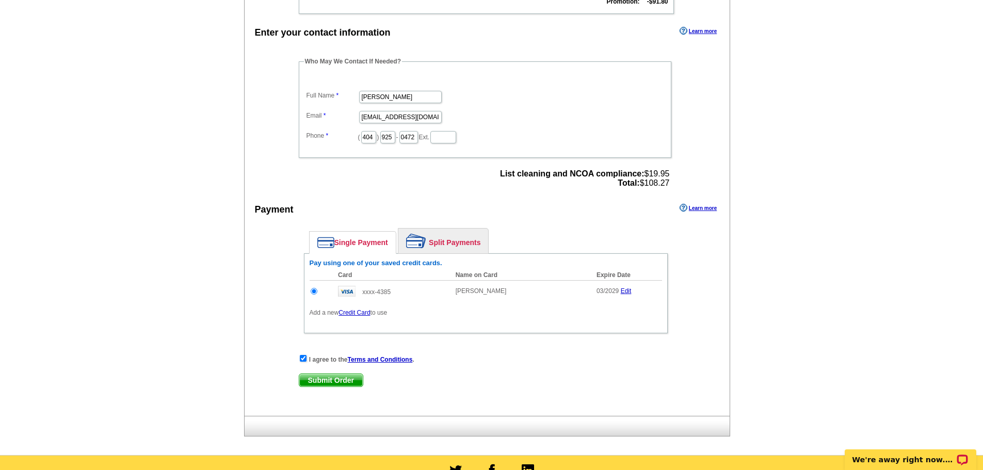
click at [326, 379] on span "Submit Order" at bounding box center [330, 380] width 63 height 12
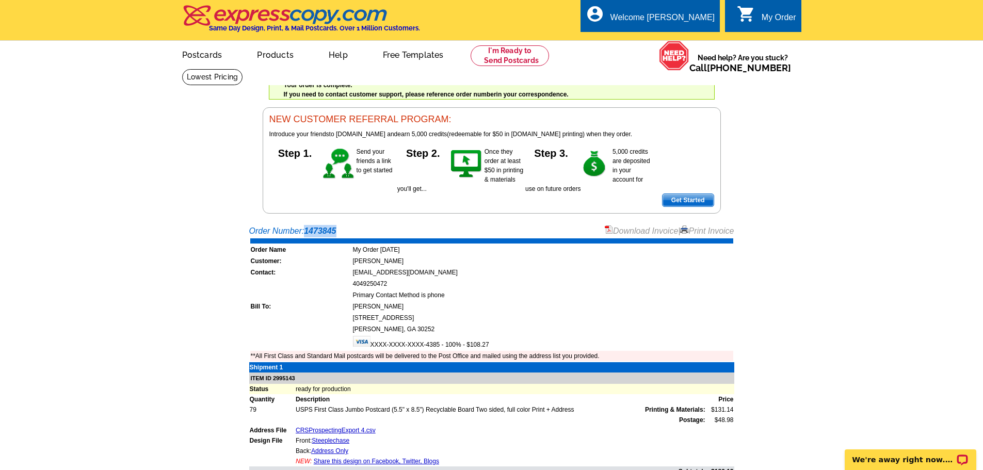
drag, startPoint x: 358, startPoint y: 228, endPoint x: 308, endPoint y: 231, distance: 49.6
click at [308, 231] on div "Order Number: 1473845 Download Invoice | Print Invoice" at bounding box center [491, 231] width 485 height 12
click at [357, 231] on div "Order Number: 1473845 Download Invoice | Print Invoice" at bounding box center [491, 231] width 485 height 12
drag, startPoint x: 348, startPoint y: 231, endPoint x: 284, endPoint y: 231, distance: 64.0
click at [284, 231] on div "Order Number: 1473845 Download Invoice | Print Invoice" at bounding box center [491, 231] width 485 height 12
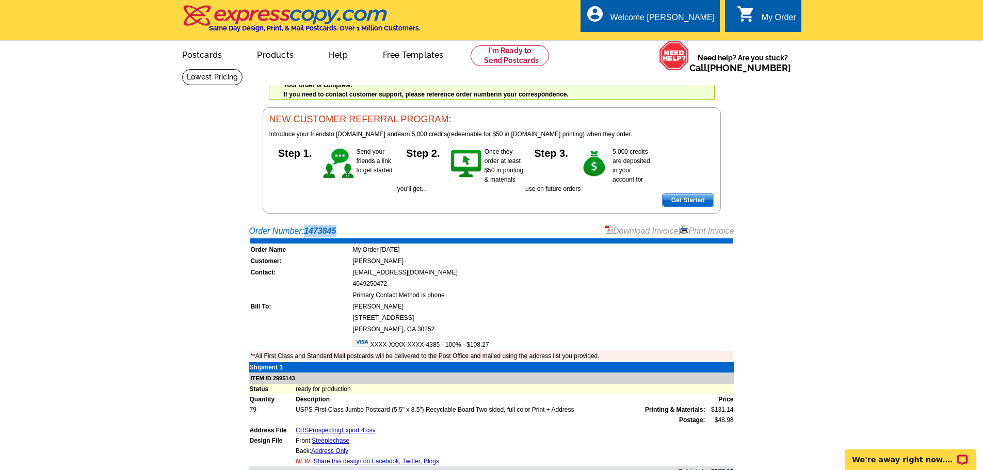
click at [335, 227] on div "Order Number: 1473845 Download Invoice | Print Invoice" at bounding box center [491, 231] width 485 height 12
drag, startPoint x: 246, startPoint y: 230, endPoint x: 353, endPoint y: 229, distance: 106.8
click at [353, 229] on div "Order Number: 1473845 Download Invoice | Print Invoice Order Name My Order [DAT…" at bounding box center [491, 394] width 495 height 339
copy div "Order Number: 1473845"
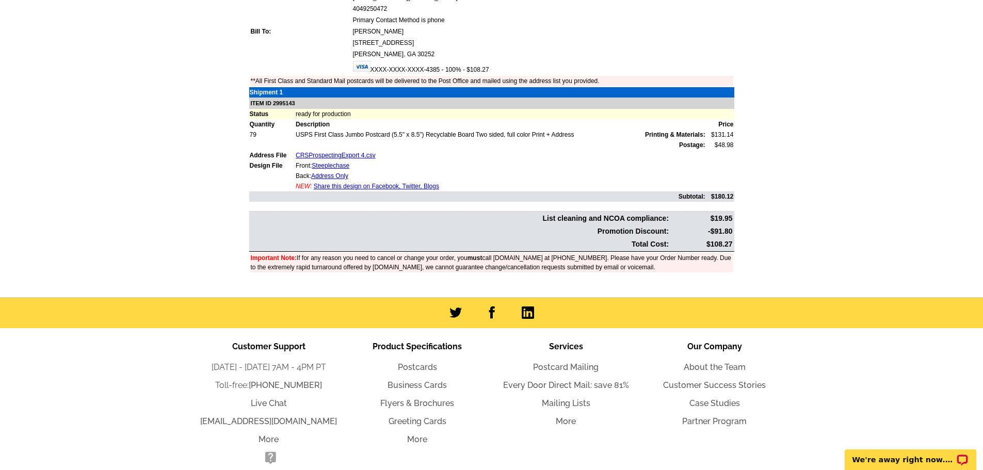
scroll to position [310, 0]
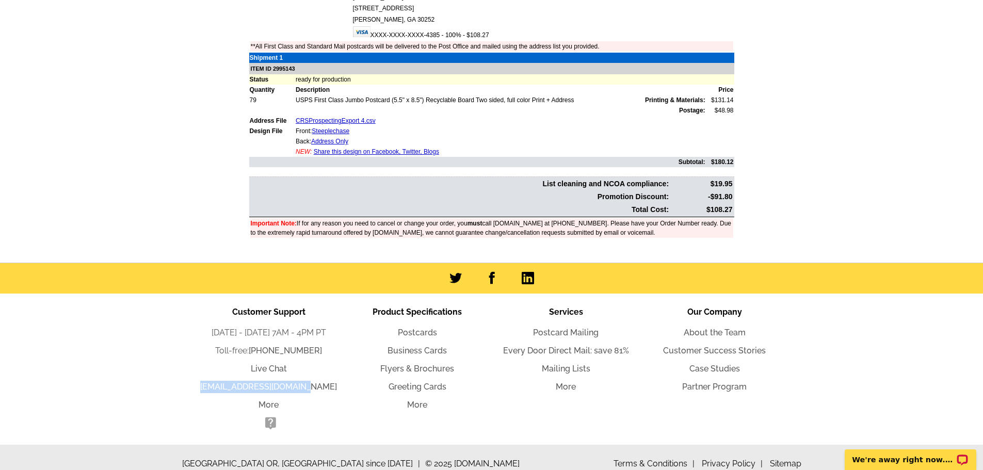
drag, startPoint x: 331, startPoint y: 389, endPoint x: 214, endPoint y: 388, distance: 117.7
click at [214, 388] on li "[EMAIL_ADDRESS][DOMAIN_NAME]" at bounding box center [269, 387] width 149 height 12
copy link "[EMAIL_ADDRESS][DOMAIN_NAME]"
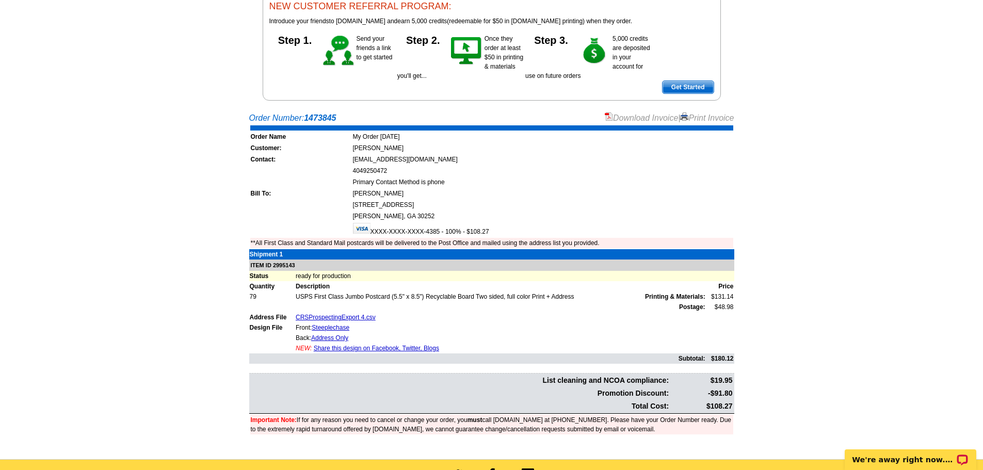
scroll to position [155, 0]
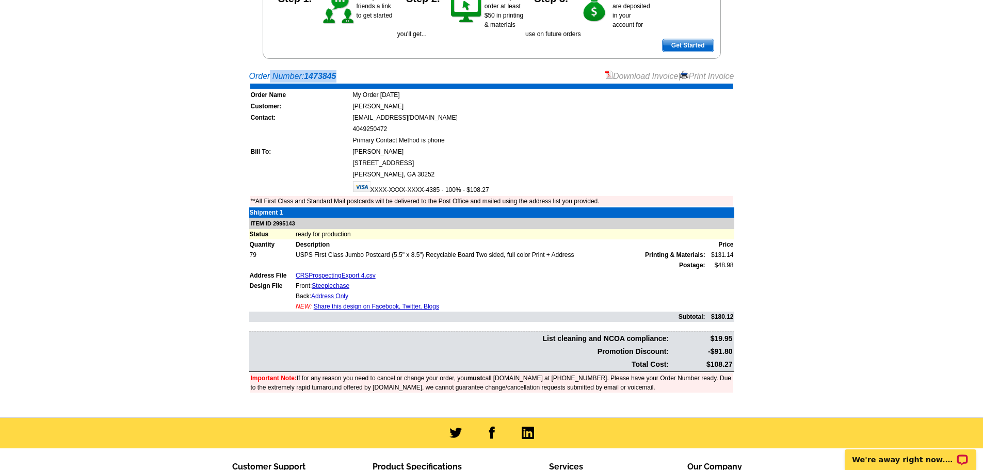
drag, startPoint x: 342, startPoint y: 75, endPoint x: 248, endPoint y: 76, distance: 93.4
click at [248, 76] on div "Order Number: 1473845 Download Invoice | Print Invoice Order Name My Order [DAT…" at bounding box center [491, 239] width 495 height 339
copy div "Order Number: 1473845"
